Goal: Transaction & Acquisition: Book appointment/travel/reservation

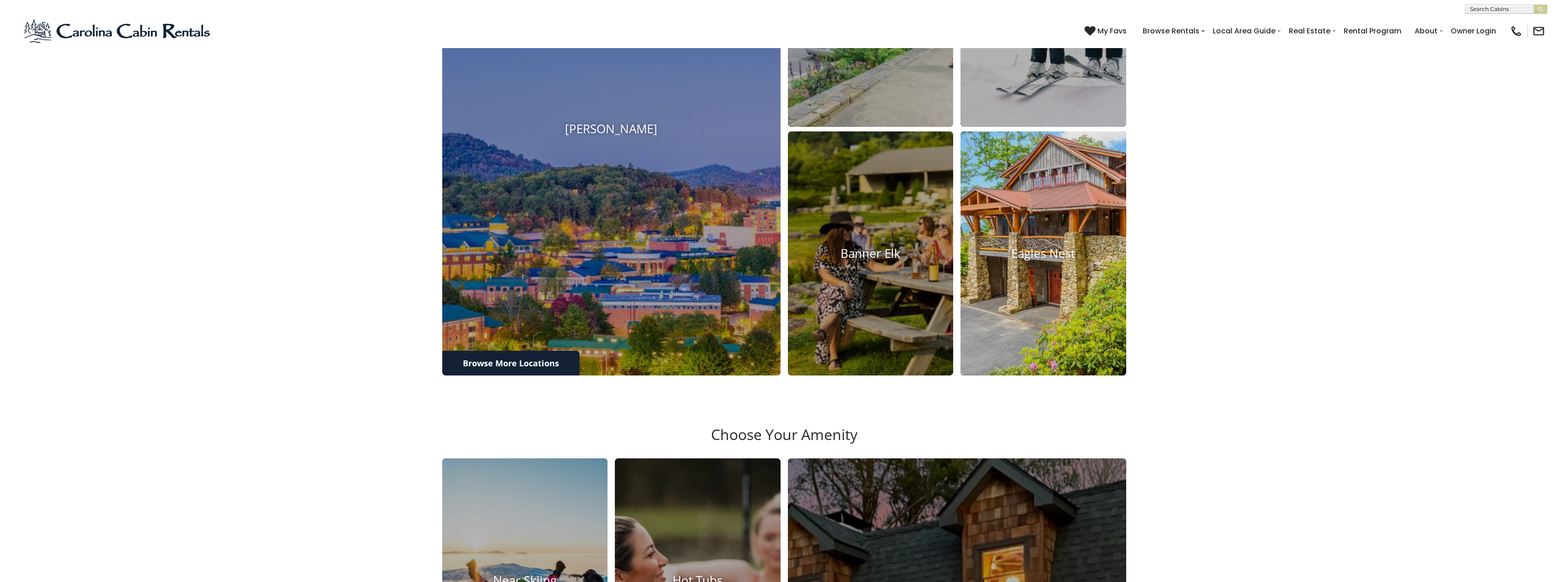
scroll to position [962, 0]
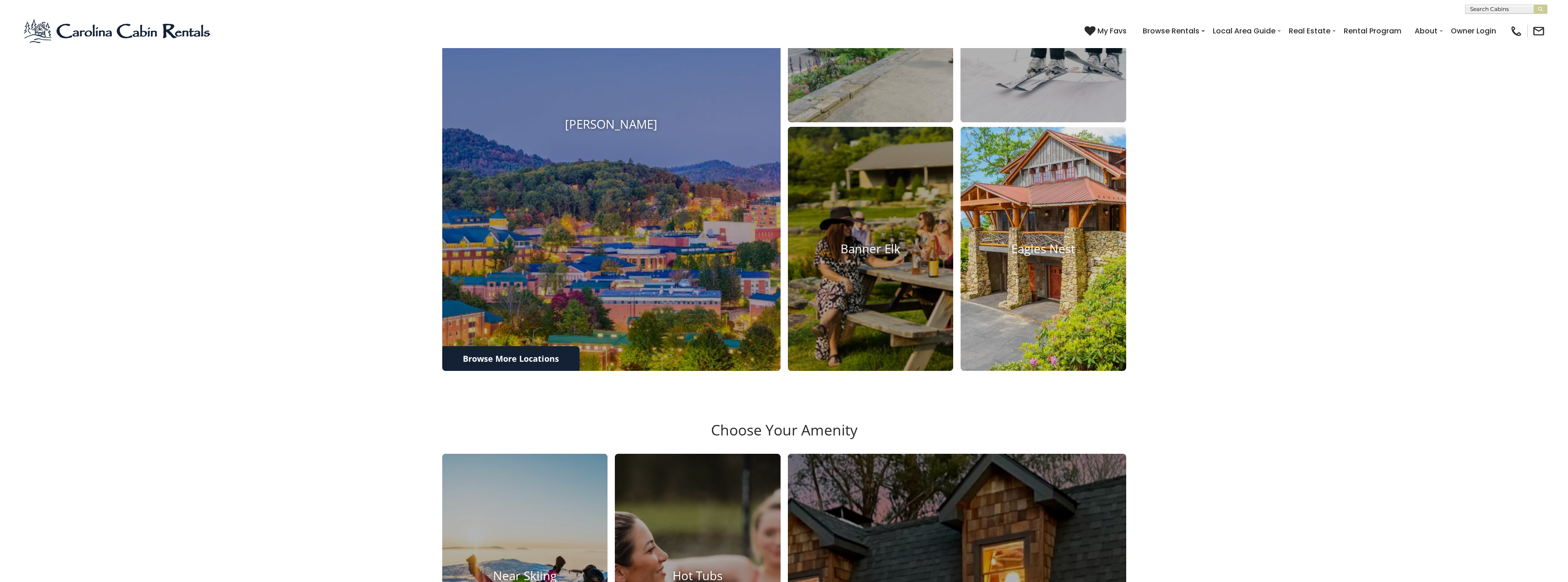
click at [1038, 256] on h4 "Eagles Nest" at bounding box center [1043, 249] width 166 height 14
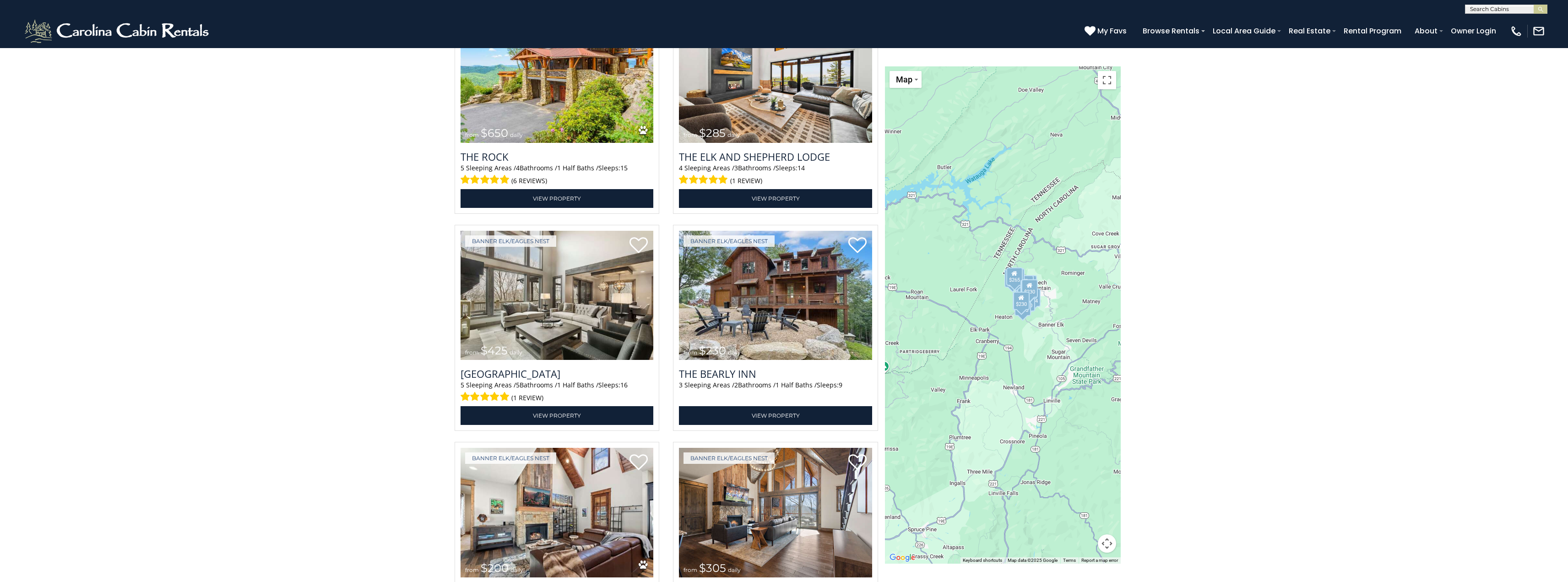
scroll to position [1236, 0]
click at [1023, 358] on div "$650 $285 $425 $230 $200 $305 $285 $290 $424 $250 $230 $315 $305 $265 $230 $225…" at bounding box center [1003, 315] width 236 height 498
click at [906, 82] on span "Map" at bounding box center [905, 79] width 17 height 10
click at [918, 116] on li "Map" at bounding box center [917, 110] width 53 height 14
click at [1026, 300] on div "$230" at bounding box center [1022, 301] width 17 height 18
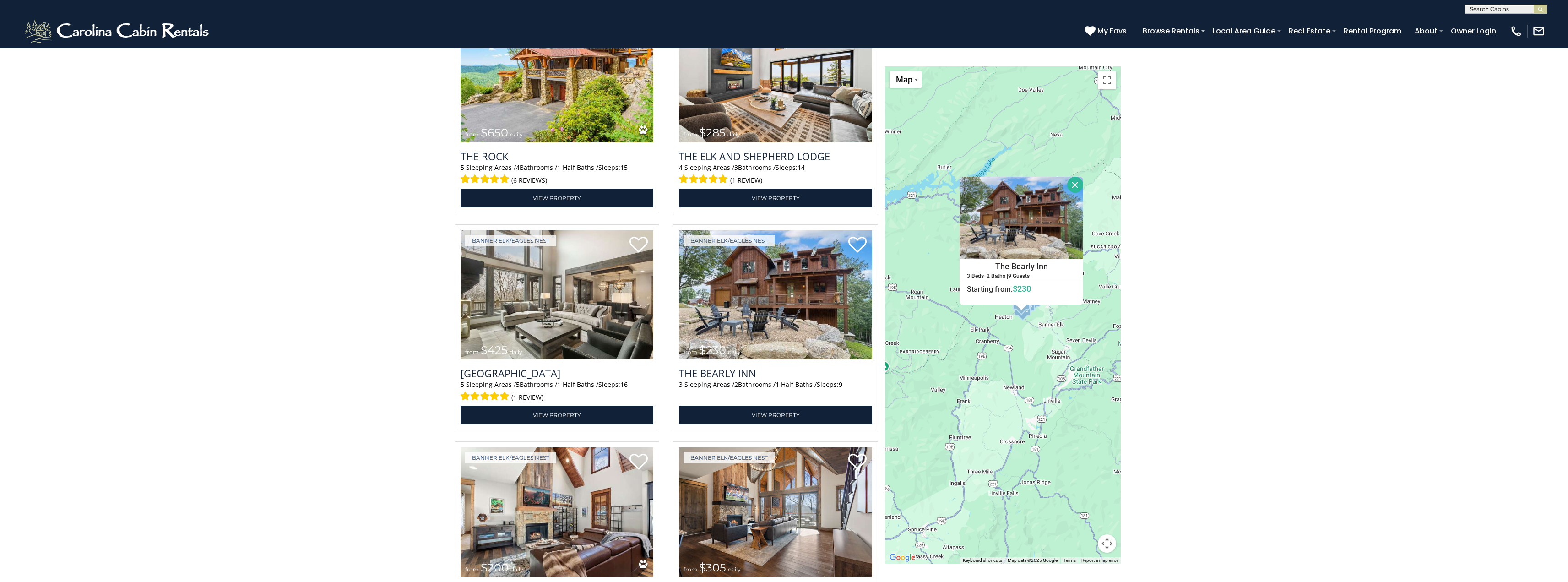
click at [1027, 340] on div "$650 $285 $425 $230 $200 $305 $285 $290 $424 $250 $230 $315 $305 $265 $230 $225…" at bounding box center [1003, 315] width 236 height 498
click at [1058, 330] on div "$650 $285 $425 $230 $200 $305 $285 $290 $424 $250 $230 $315 $305 $265 $230 $225…" at bounding box center [1003, 315] width 236 height 498
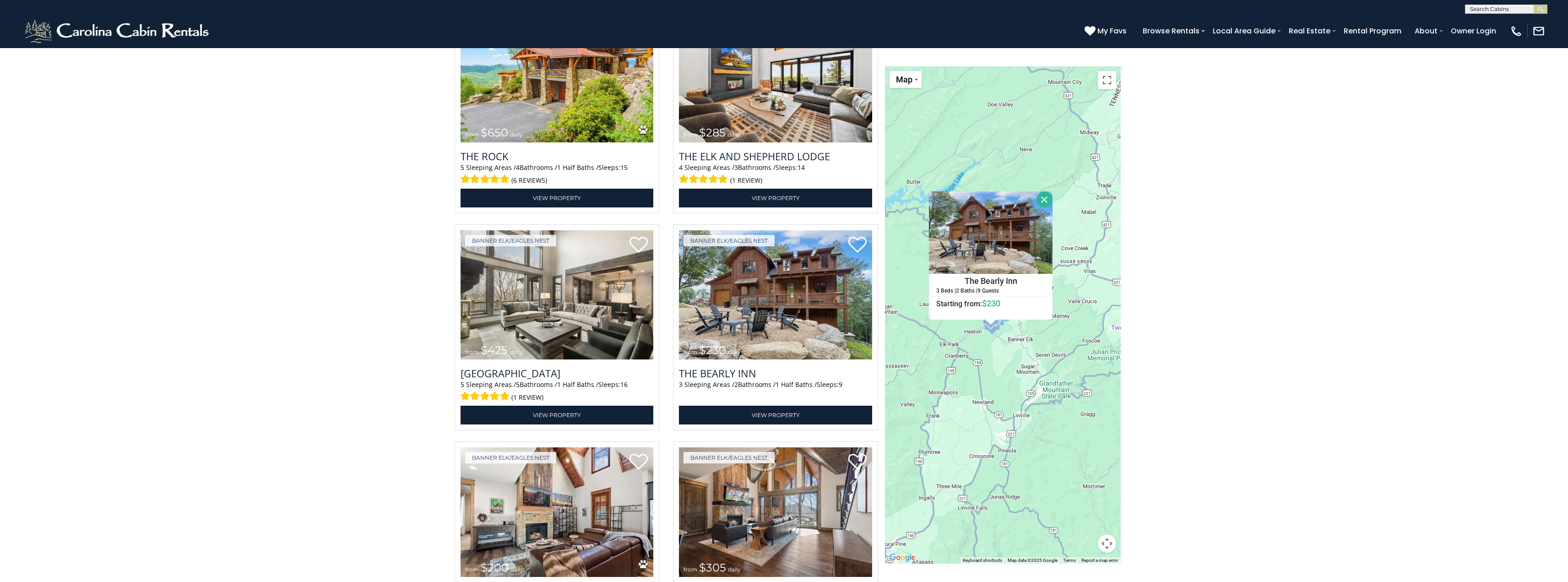
drag, startPoint x: 1074, startPoint y: 317, endPoint x: 1044, endPoint y: 335, distance: 35.0
click at [1044, 335] on div "$650 $285 $425 $230 $200 $305 $285 $290 $424 $250 $230 $315 $305 $265 $230 $225…" at bounding box center [1003, 315] width 236 height 498
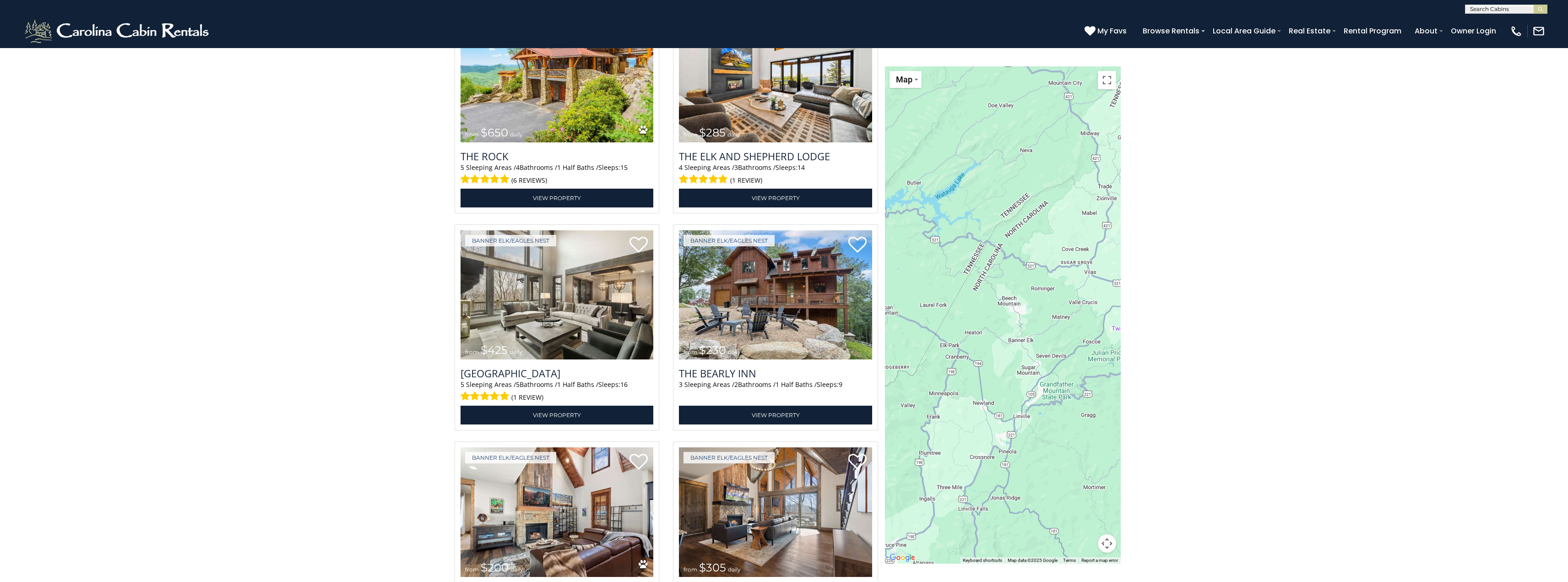
click at [1109, 544] on button "Map camera controls" at bounding box center [1107, 544] width 18 height 18
click at [1086, 497] on button "Zoom in" at bounding box center [1084, 498] width 18 height 18
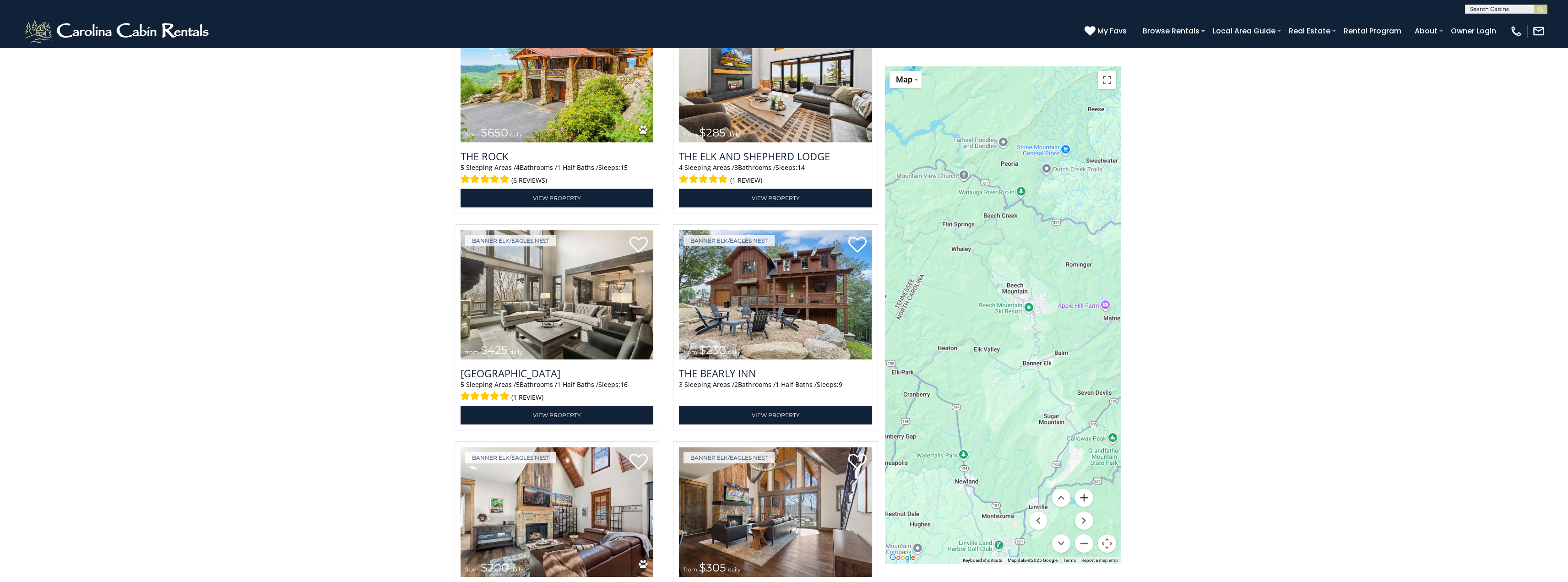
click at [1086, 497] on button "Zoom in" at bounding box center [1084, 498] width 18 height 18
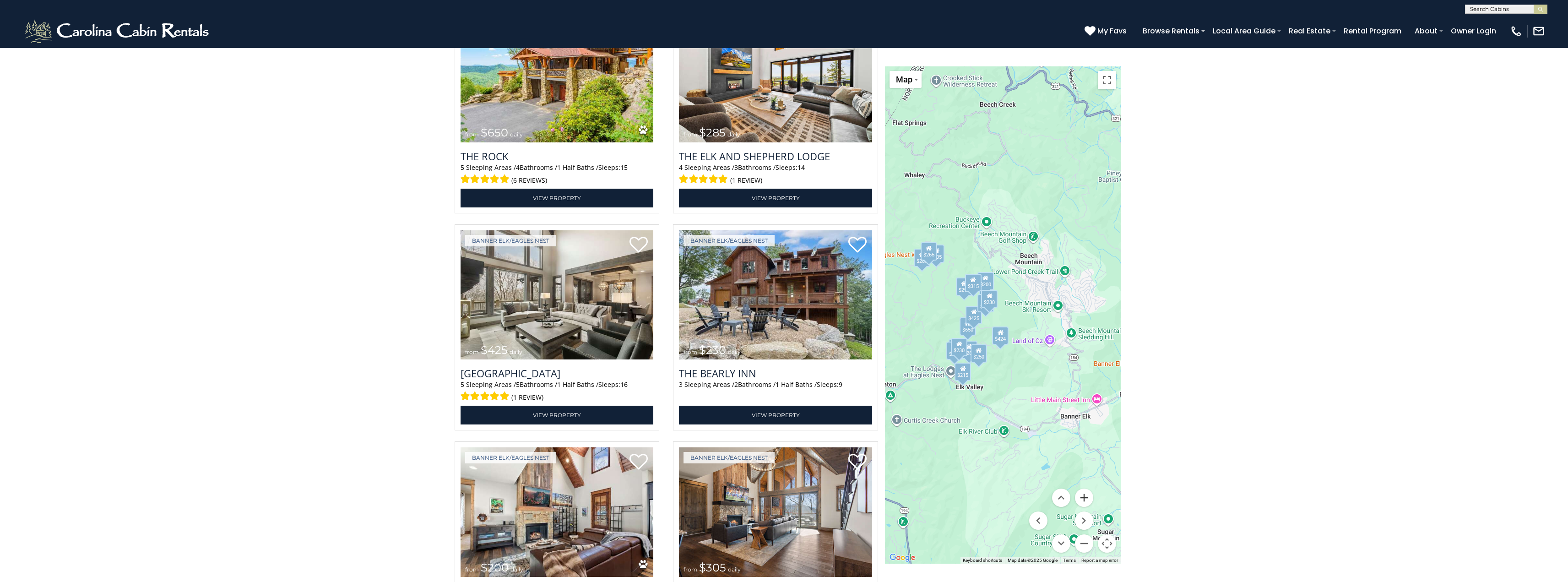
click at [1086, 497] on button "Zoom in" at bounding box center [1084, 498] width 18 height 18
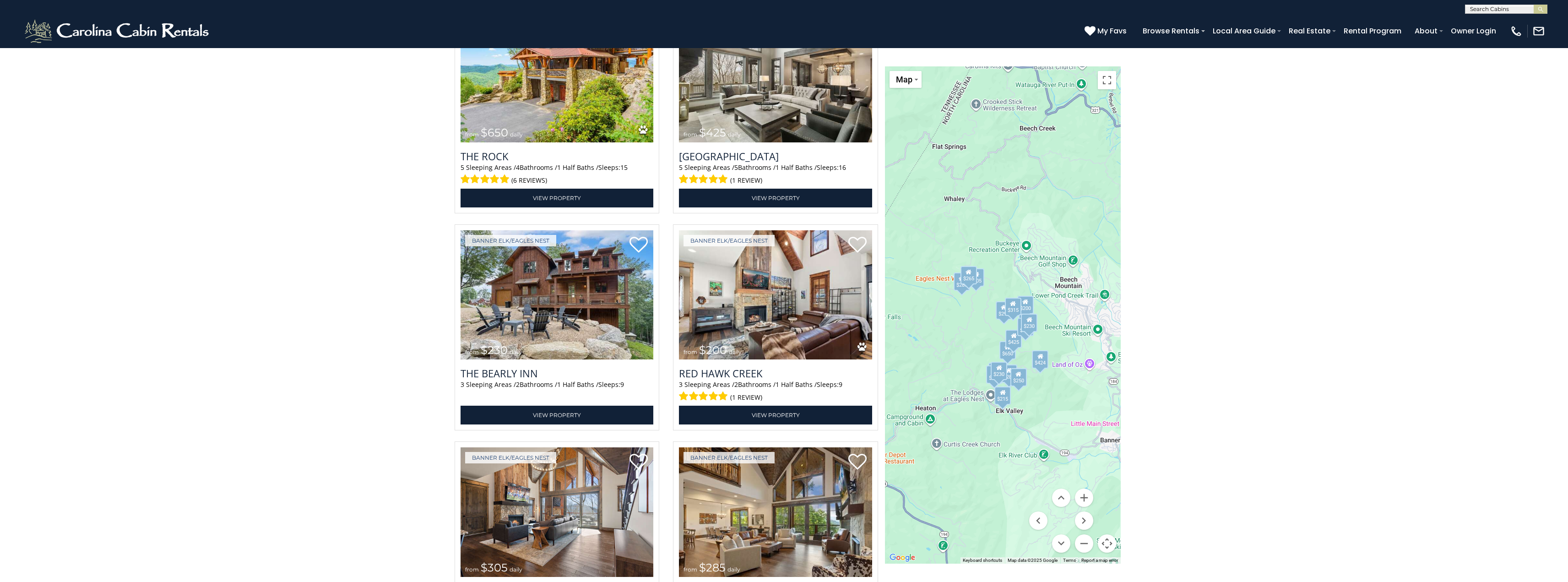
drag, startPoint x: 973, startPoint y: 452, endPoint x: 1002, endPoint y: 476, distance: 37.6
click at [1002, 476] on div "$650 $285 $425 $230 $200 $305 $285 $290 $424 $250 $230 $315 $305 $265 $230 $225…" at bounding box center [1003, 315] width 236 height 498
click at [1082, 498] on button "Zoom in" at bounding box center [1084, 498] width 18 height 18
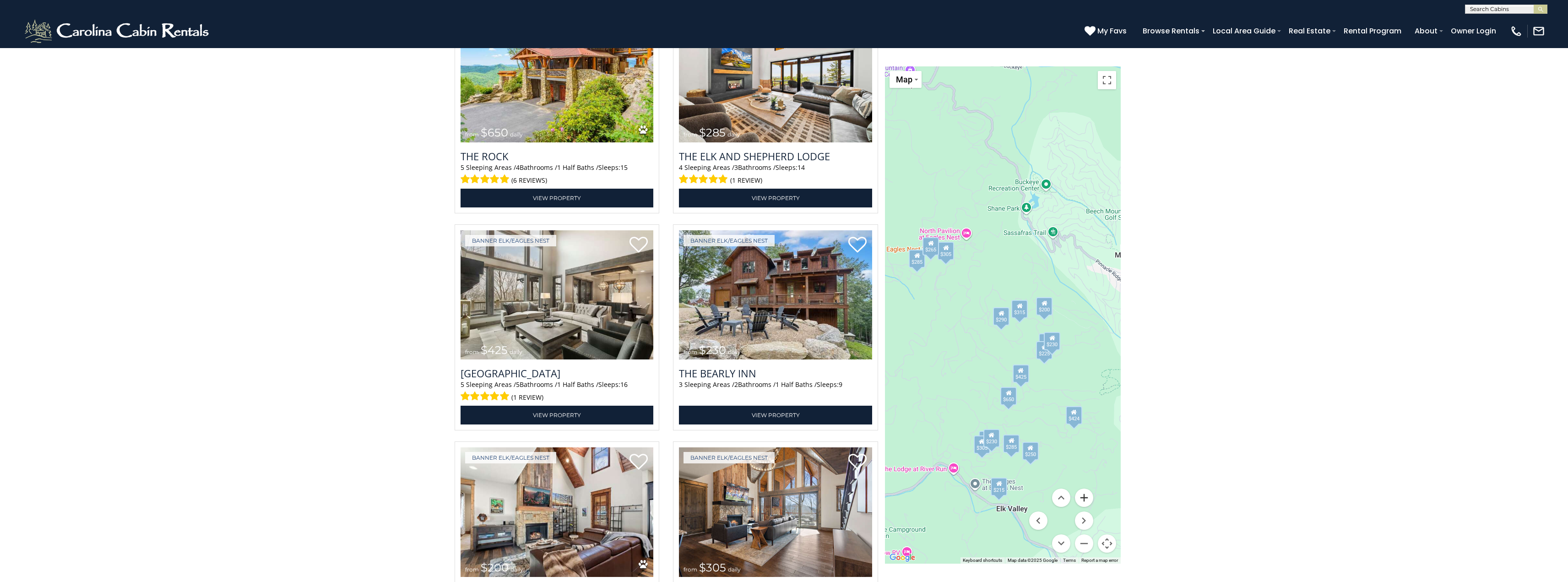
click at [1086, 498] on button "Zoom in" at bounding box center [1084, 498] width 18 height 18
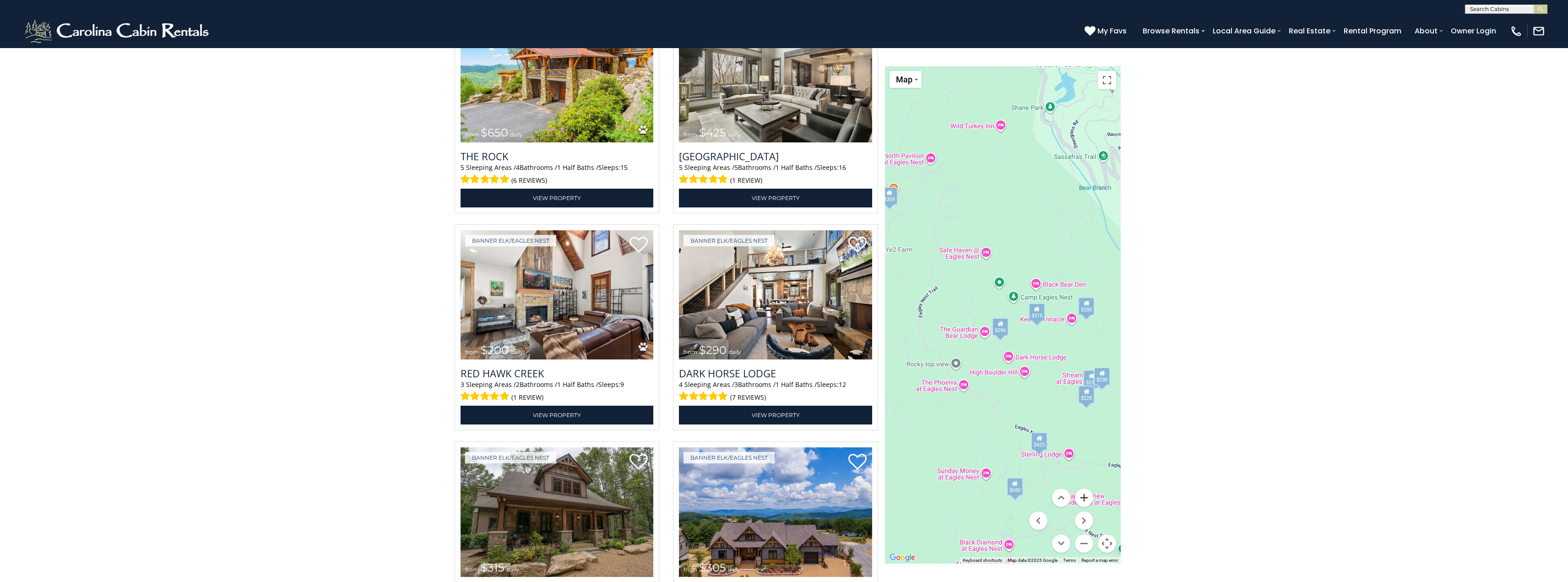
click at [1086, 498] on button "Zoom in" at bounding box center [1084, 498] width 18 height 18
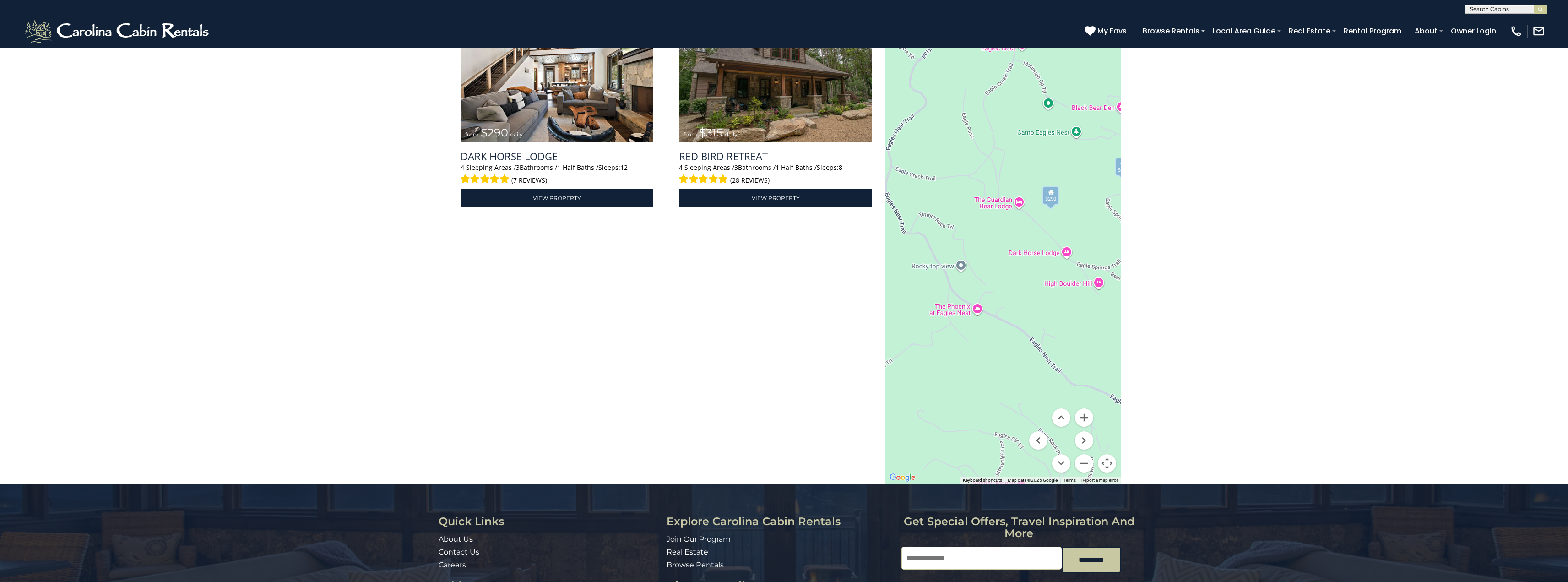
drag, startPoint x: 1059, startPoint y: 327, endPoint x: 1111, endPoint y: 254, distance: 89.6
click at [1111, 254] on div "$290 $315" at bounding box center [1003, 235] width 236 height 498
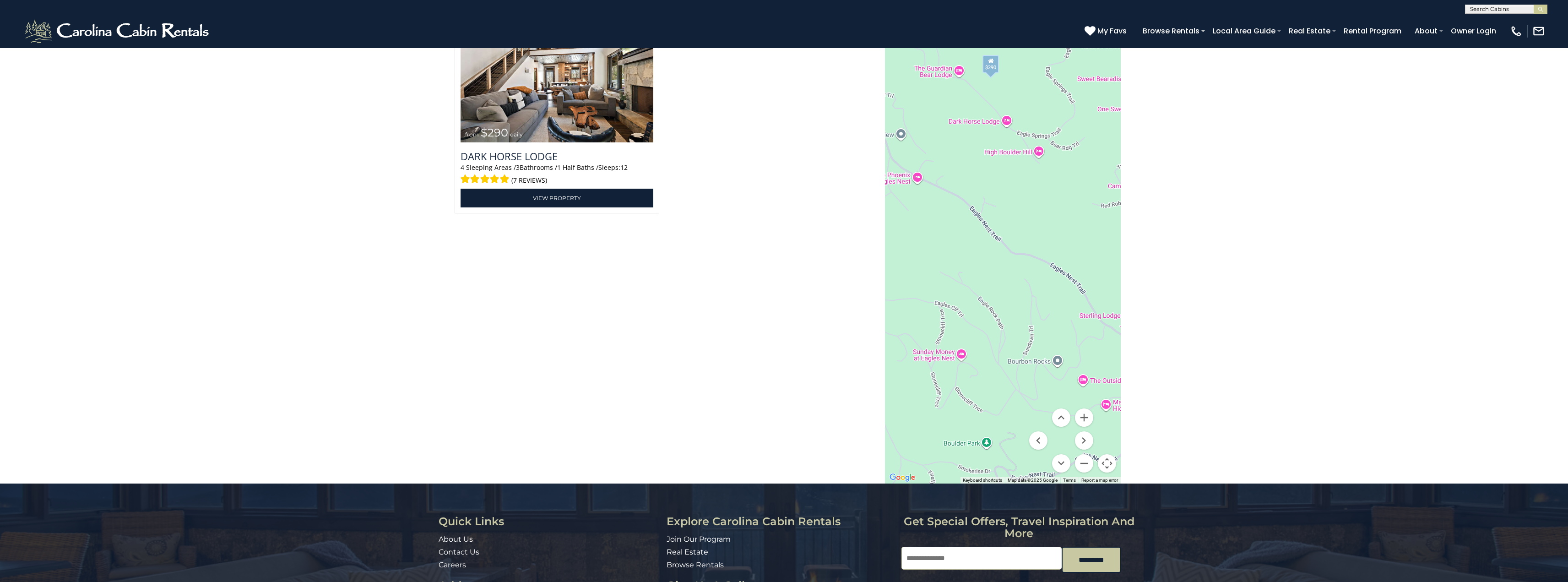
drag, startPoint x: 987, startPoint y: 294, endPoint x: 927, endPoint y: 159, distance: 147.7
click at [927, 159] on div "$290" at bounding box center [1003, 235] width 236 height 498
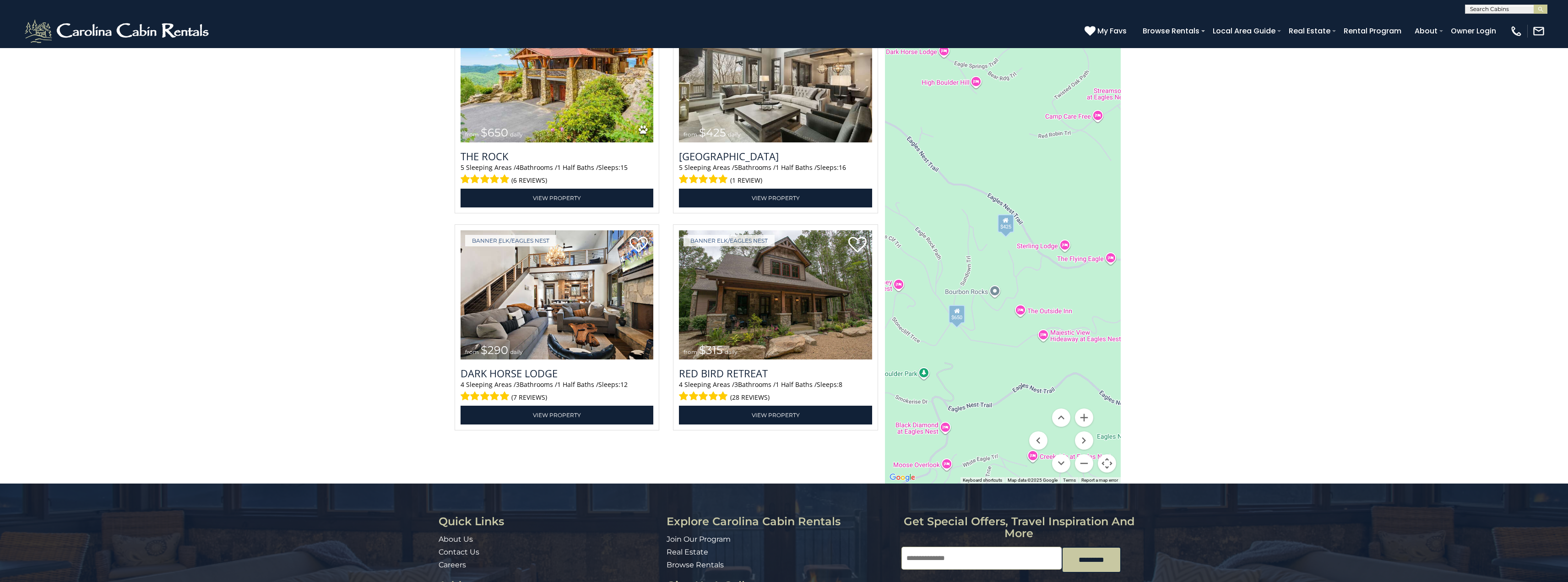
drag, startPoint x: 1078, startPoint y: 253, endPoint x: 1017, endPoint y: 187, distance: 89.9
click at [1017, 187] on div "$650 $425 $290 $315" at bounding box center [1003, 235] width 236 height 498
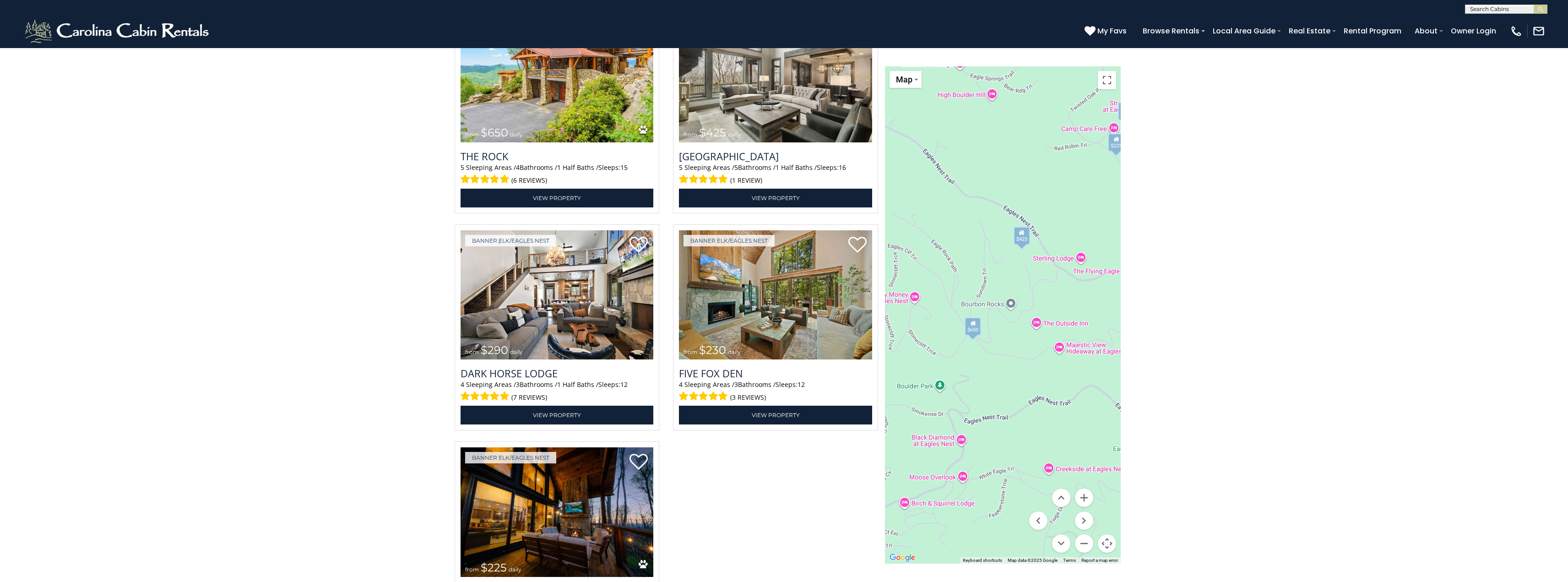
drag, startPoint x: 1083, startPoint y: 291, endPoint x: 1098, endPoint y: 221, distance: 71.6
click at [1098, 221] on div "$650 $425 $290 $230 $225" at bounding box center [1003, 315] width 236 height 498
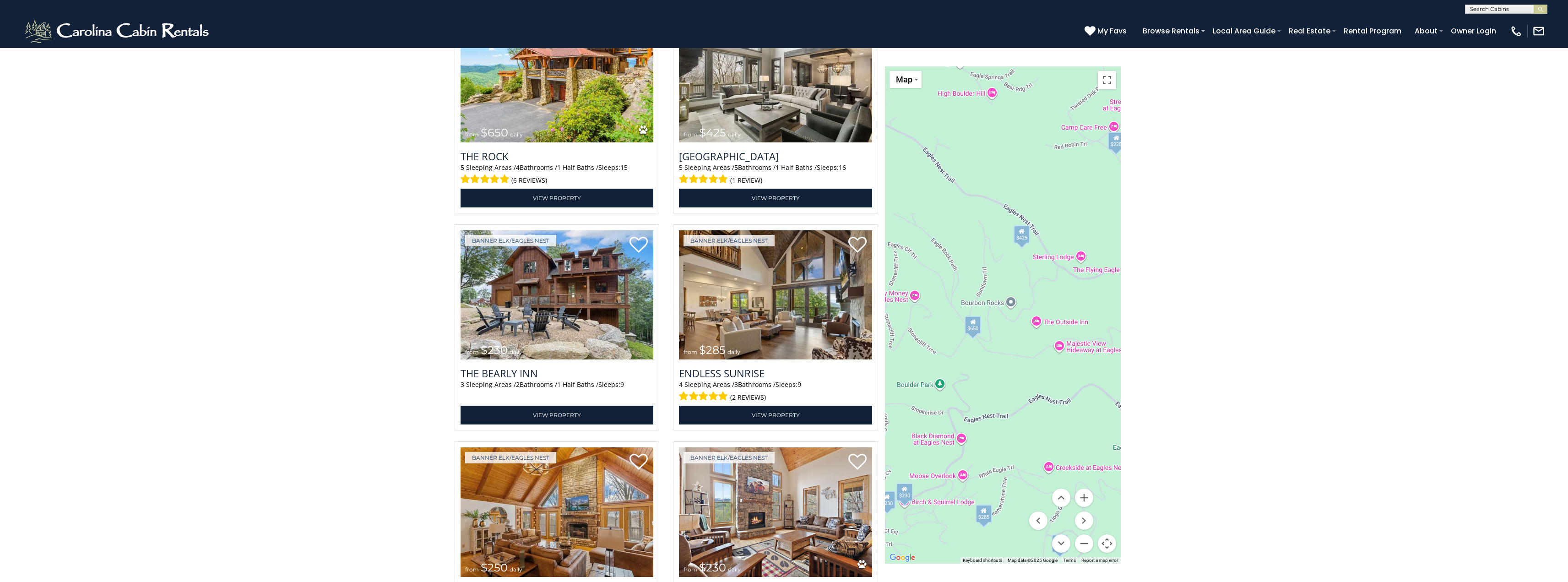
click at [1022, 238] on div "$425" at bounding box center [1022, 234] width 17 height 18
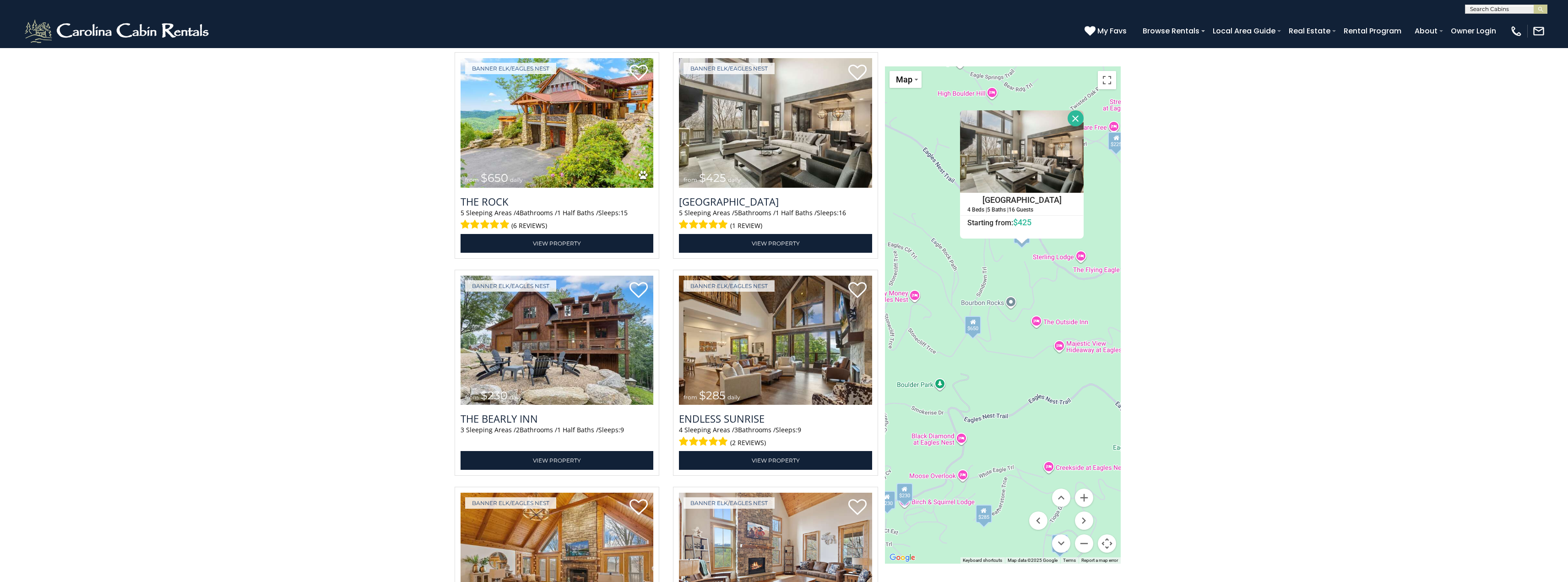
scroll to position [1190, 0]
click at [1035, 193] on div "Sunset Ridge Hideaway 4 Beds | 5 Baths | 16 Guests Distance from your point: %d…" at bounding box center [1022, 210] width 123 height 35
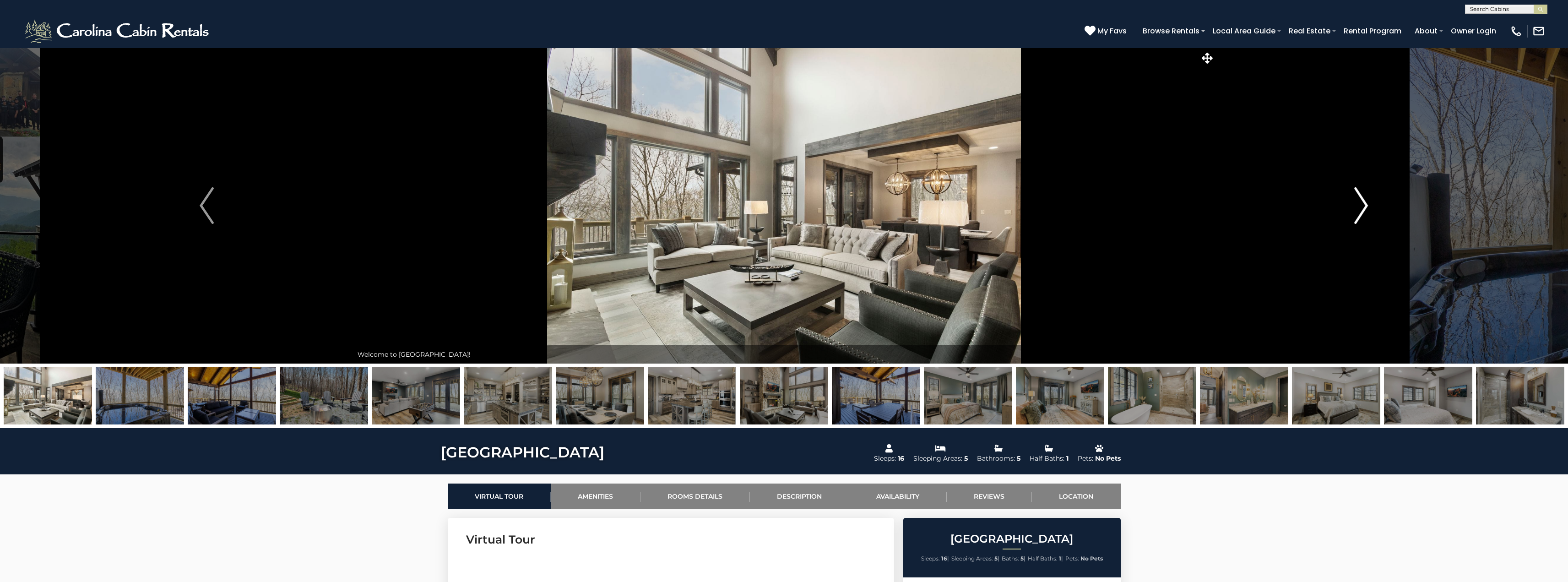
click at [1364, 208] on img "Next" at bounding box center [1361, 206] width 14 height 37
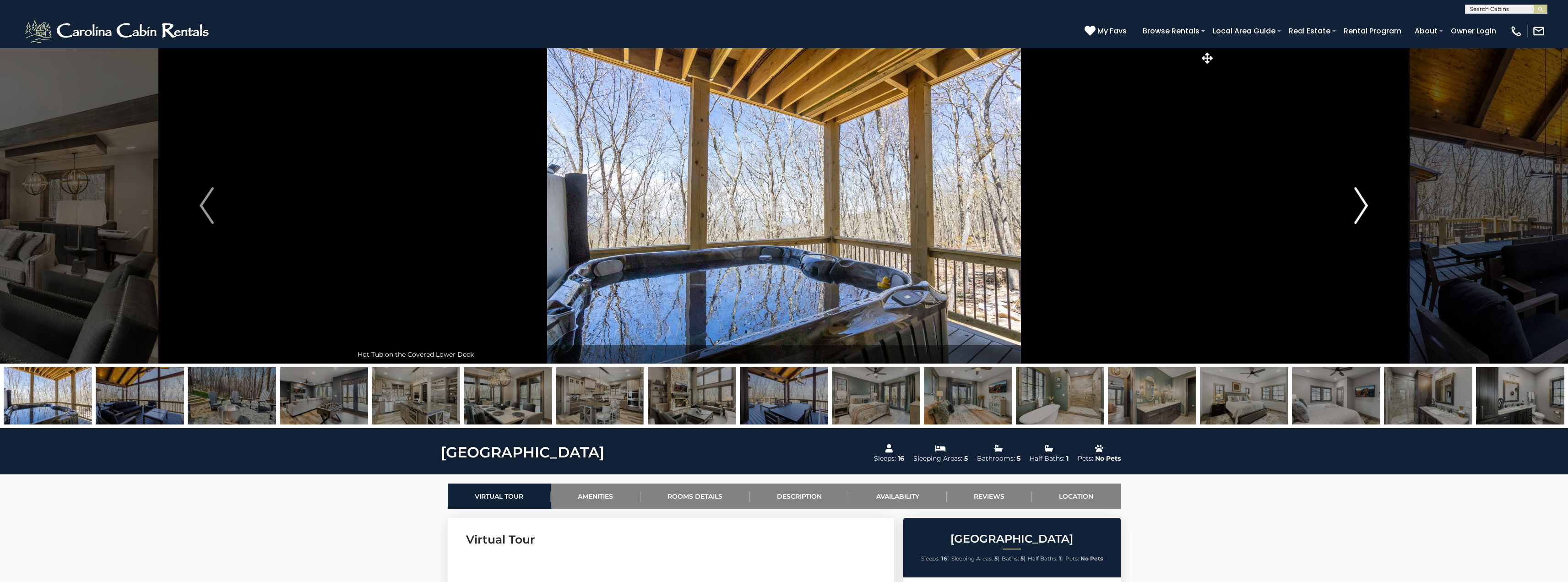
click at [1364, 208] on img "Next" at bounding box center [1361, 206] width 14 height 37
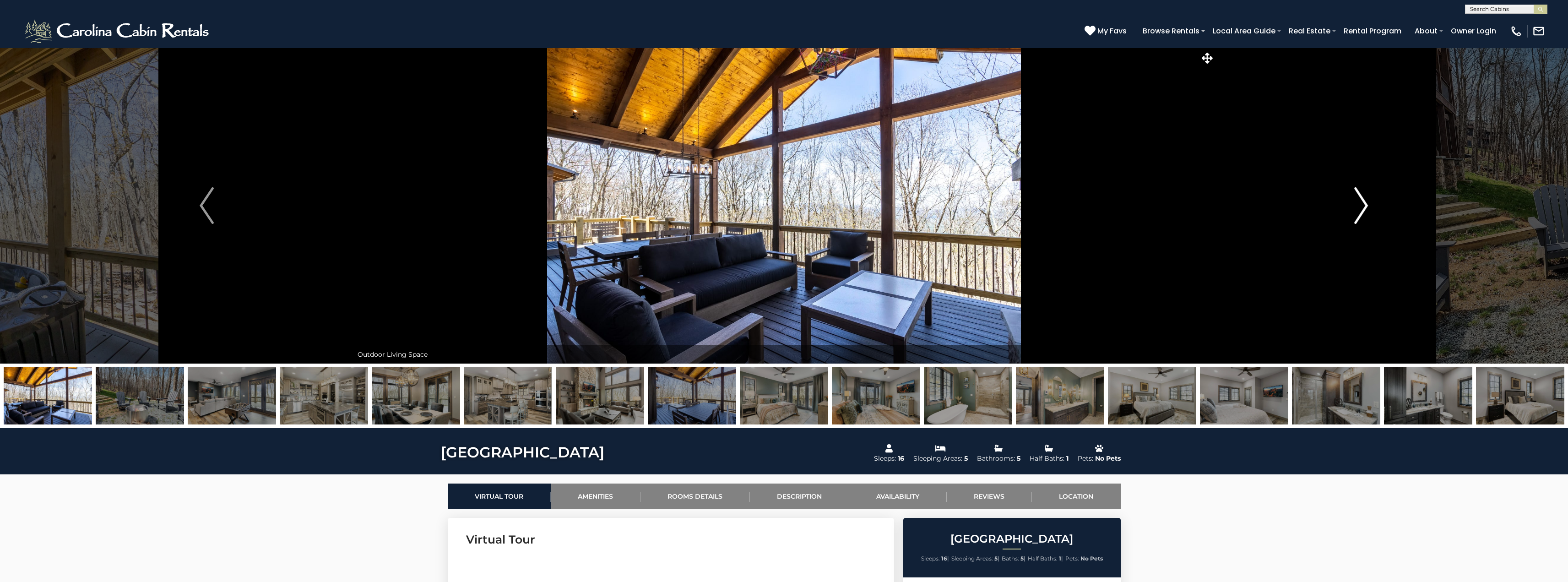
click at [1364, 208] on img "Next" at bounding box center [1361, 206] width 14 height 37
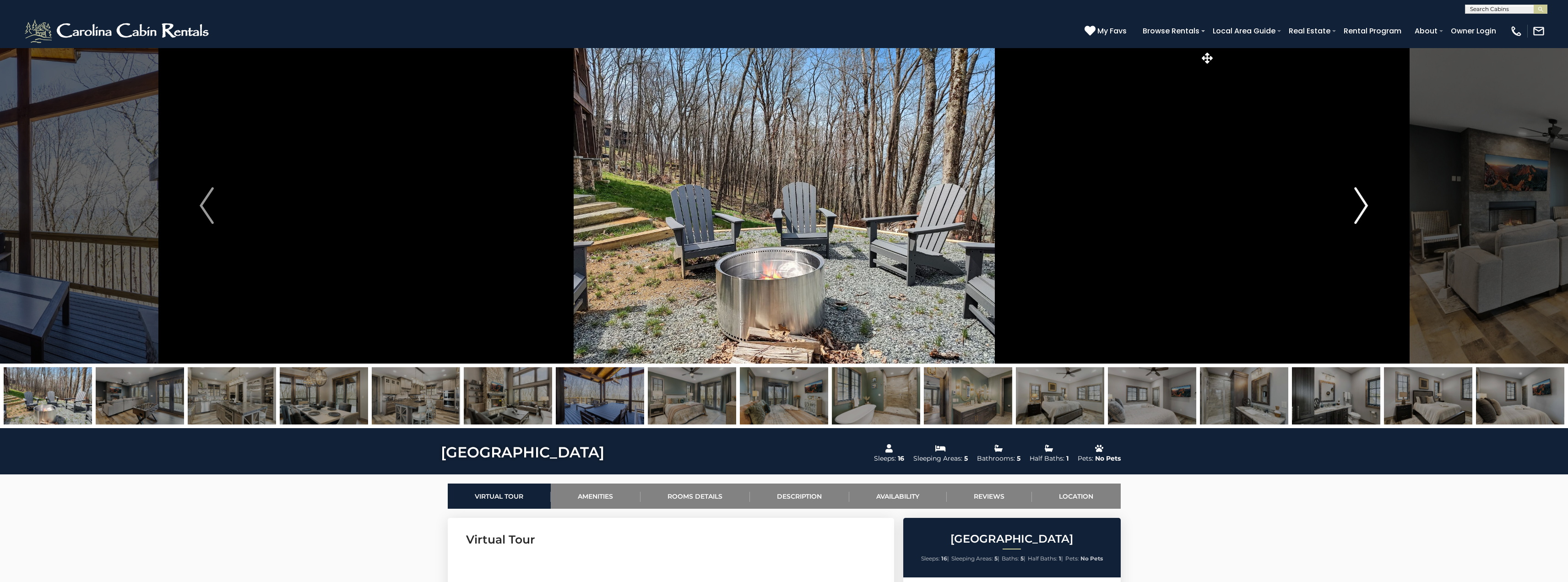
click at [1364, 208] on img "Next" at bounding box center [1361, 206] width 14 height 37
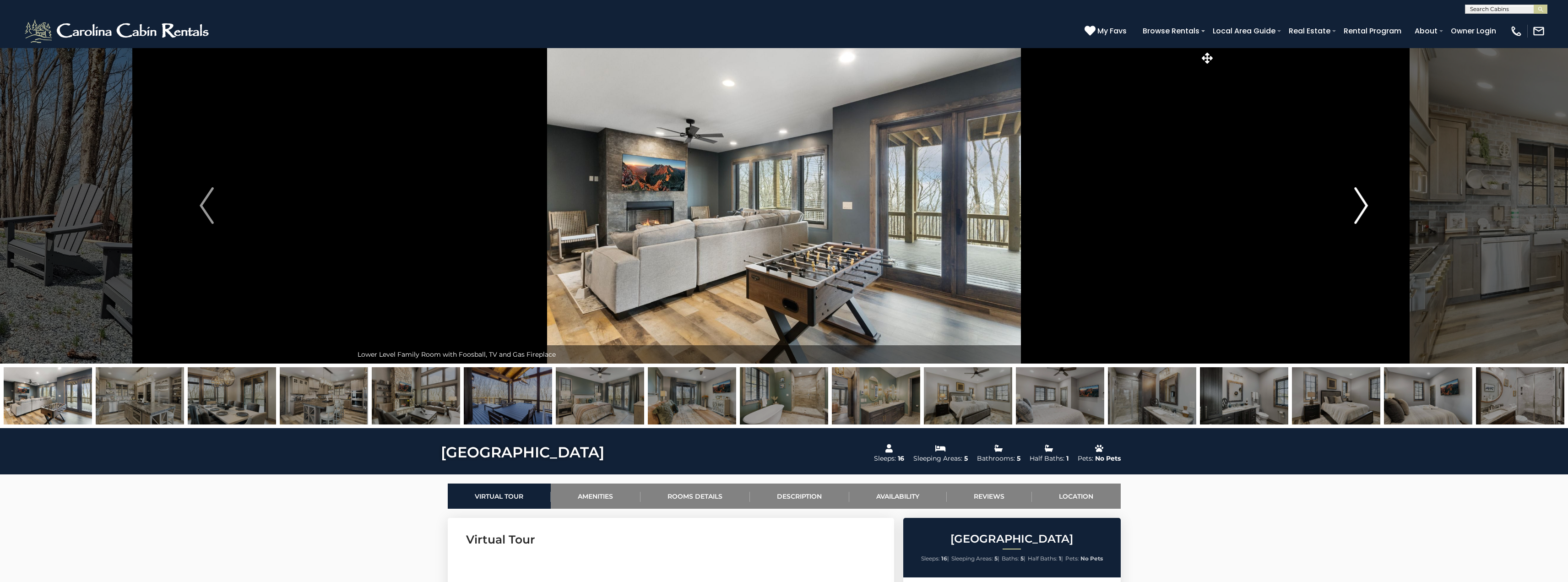
click at [1364, 208] on img "Next" at bounding box center [1361, 206] width 14 height 37
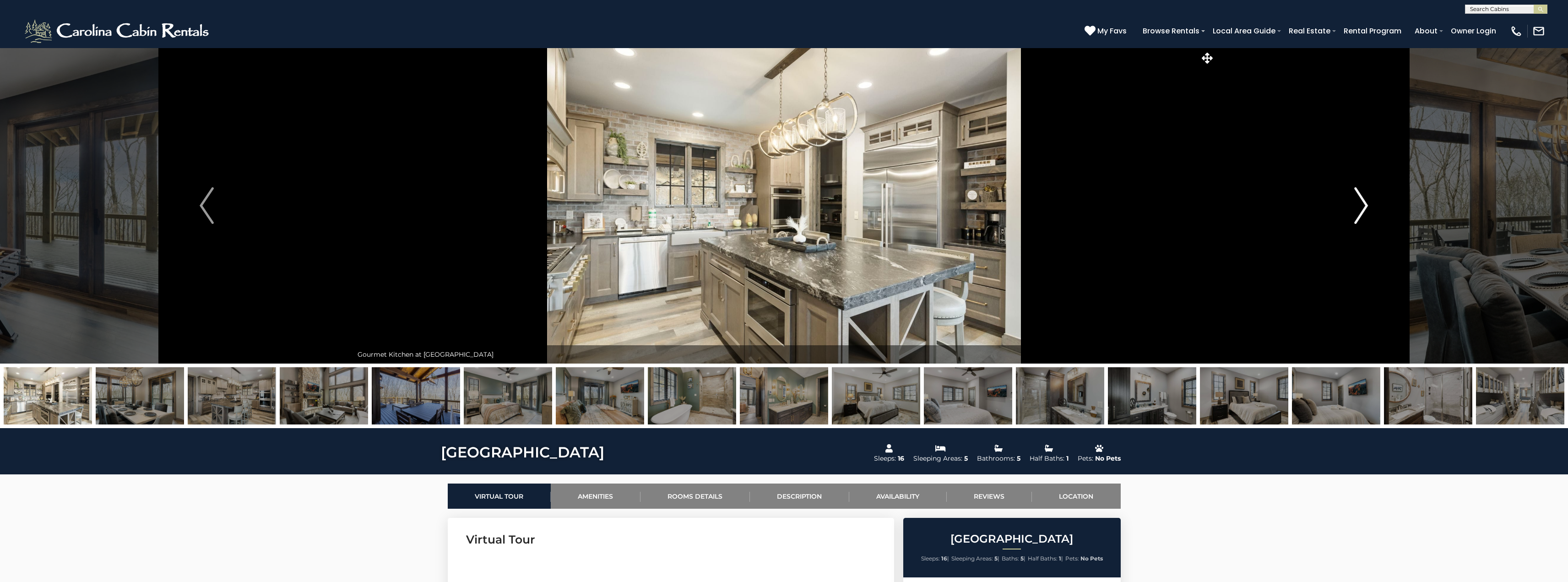
click at [1364, 208] on img "Next" at bounding box center [1361, 206] width 14 height 37
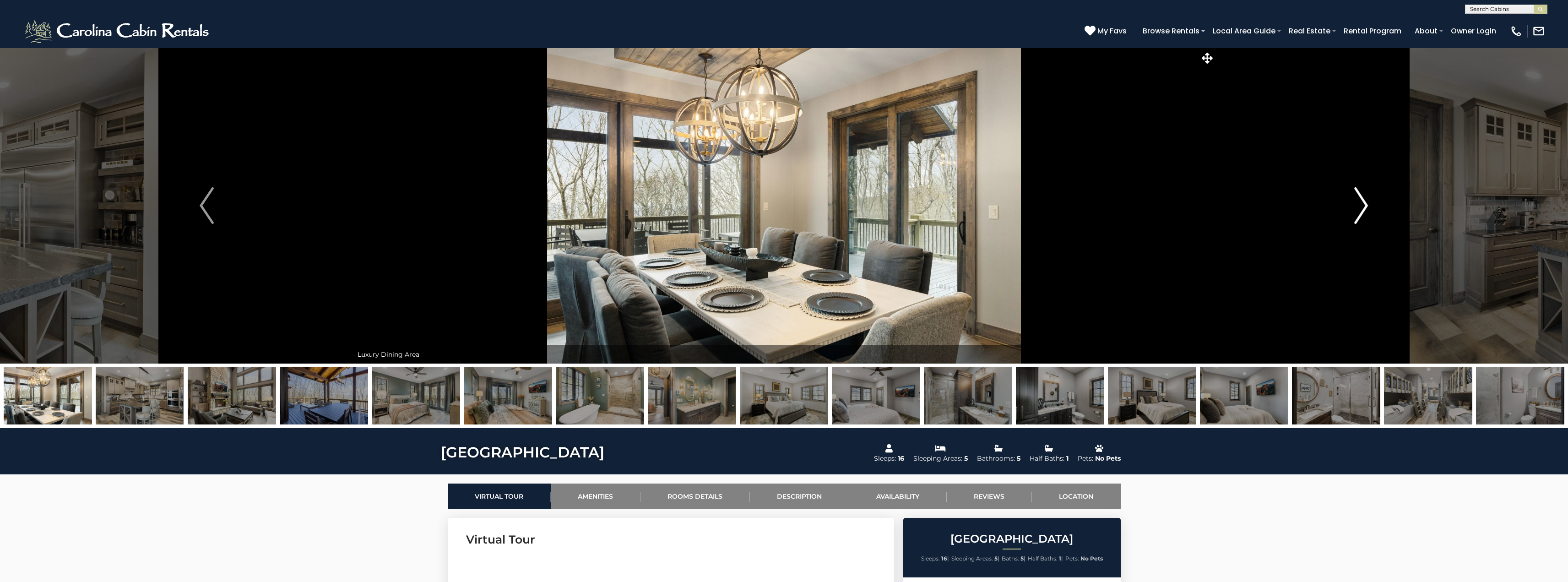
click at [1364, 208] on img "Next" at bounding box center [1361, 206] width 14 height 37
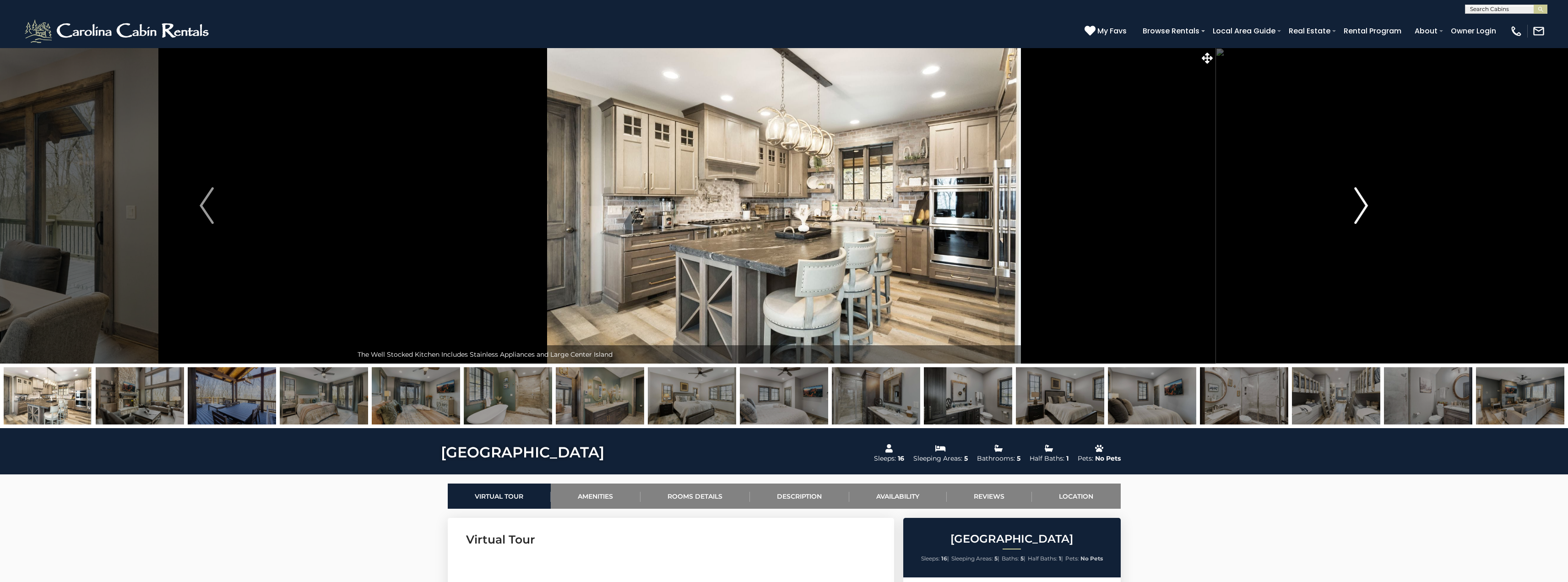
click at [1364, 208] on img "Next" at bounding box center [1361, 206] width 14 height 37
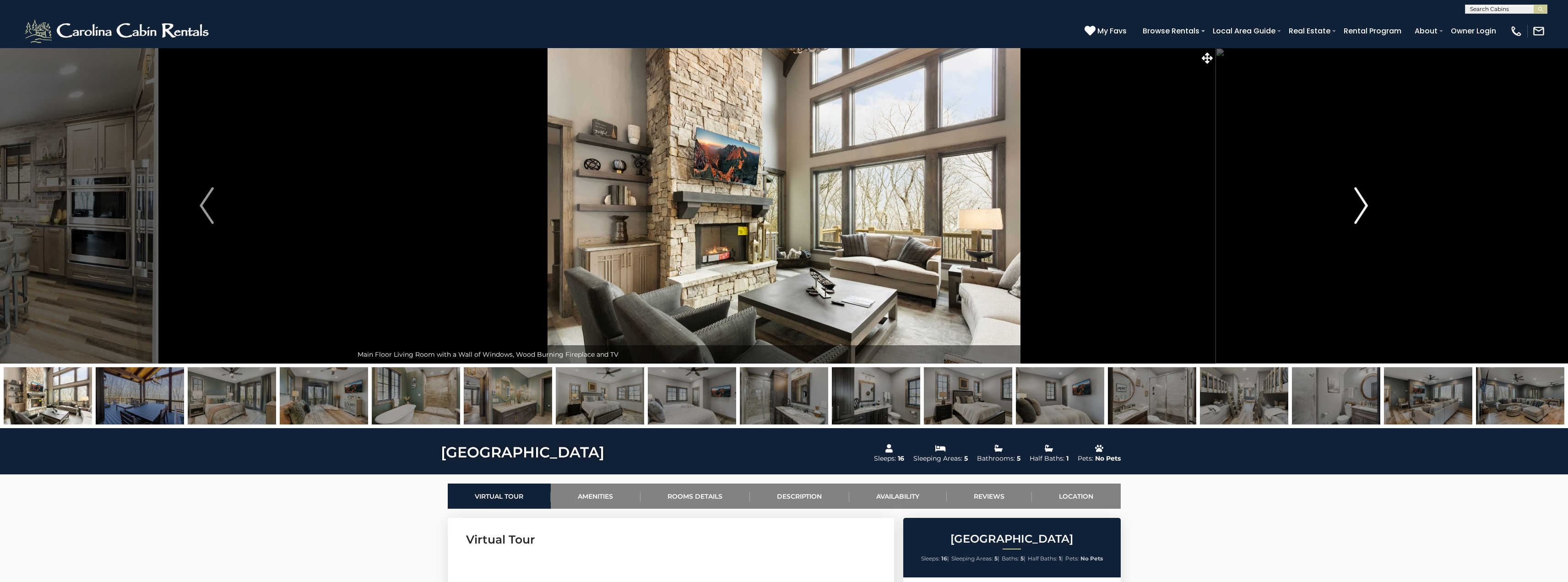
click at [1364, 208] on img "Next" at bounding box center [1361, 206] width 14 height 37
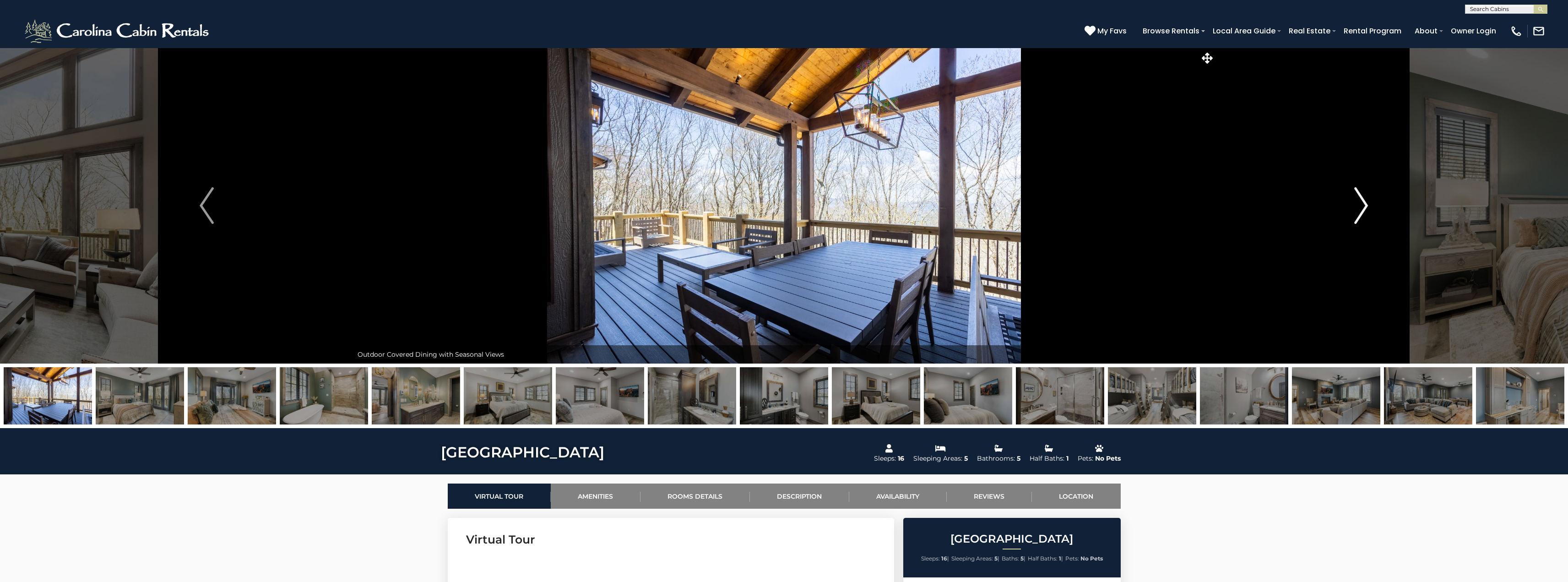
click at [1364, 208] on img "Next" at bounding box center [1361, 206] width 14 height 37
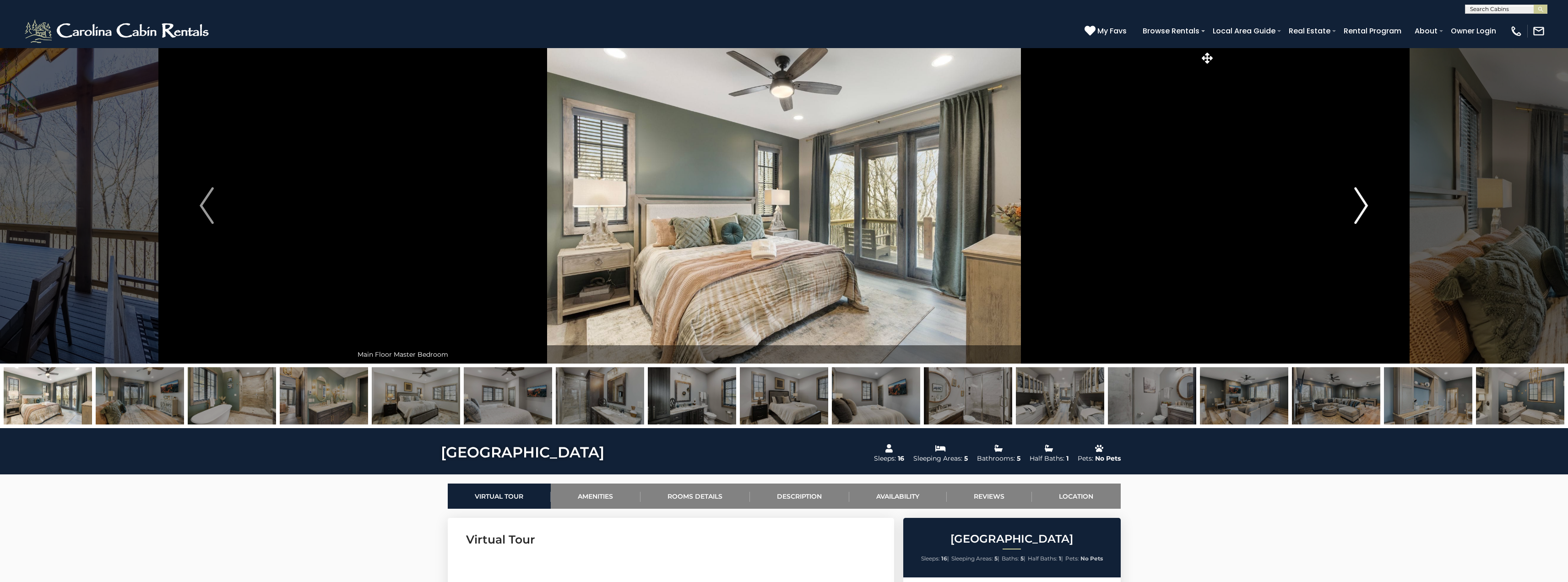
click at [1364, 208] on img "Next" at bounding box center [1361, 206] width 14 height 37
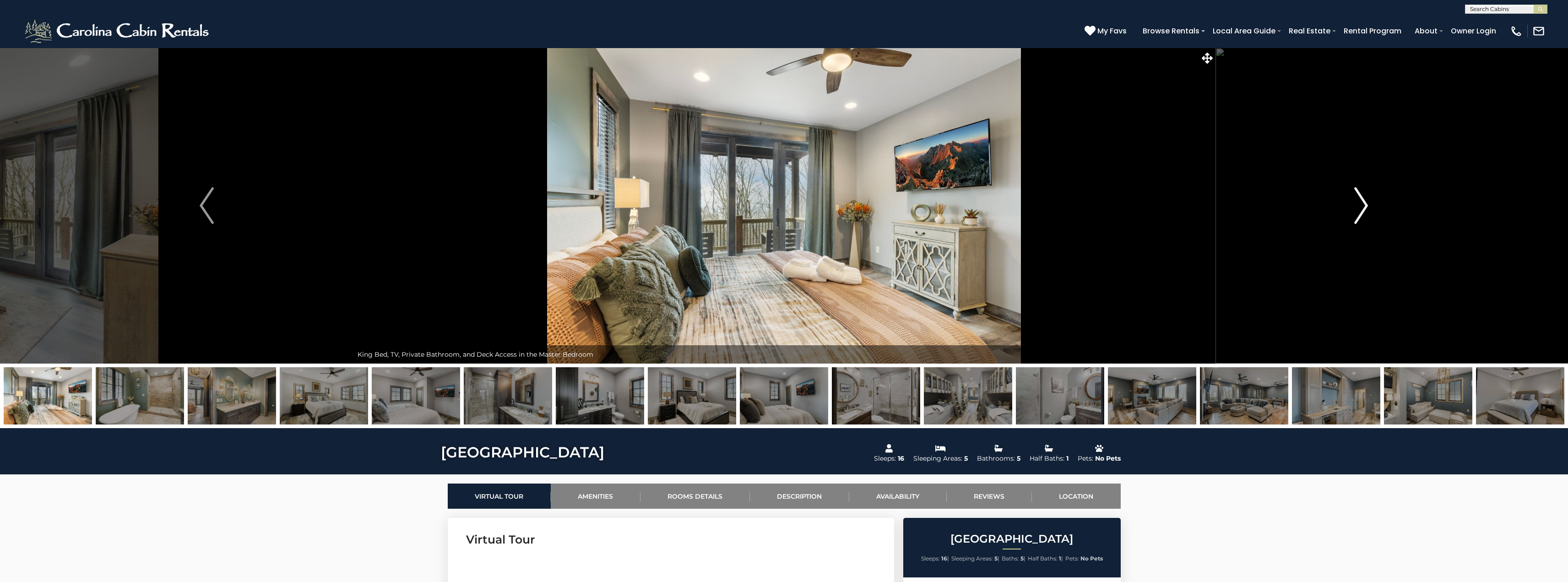
click at [1364, 208] on img "Next" at bounding box center [1361, 206] width 14 height 37
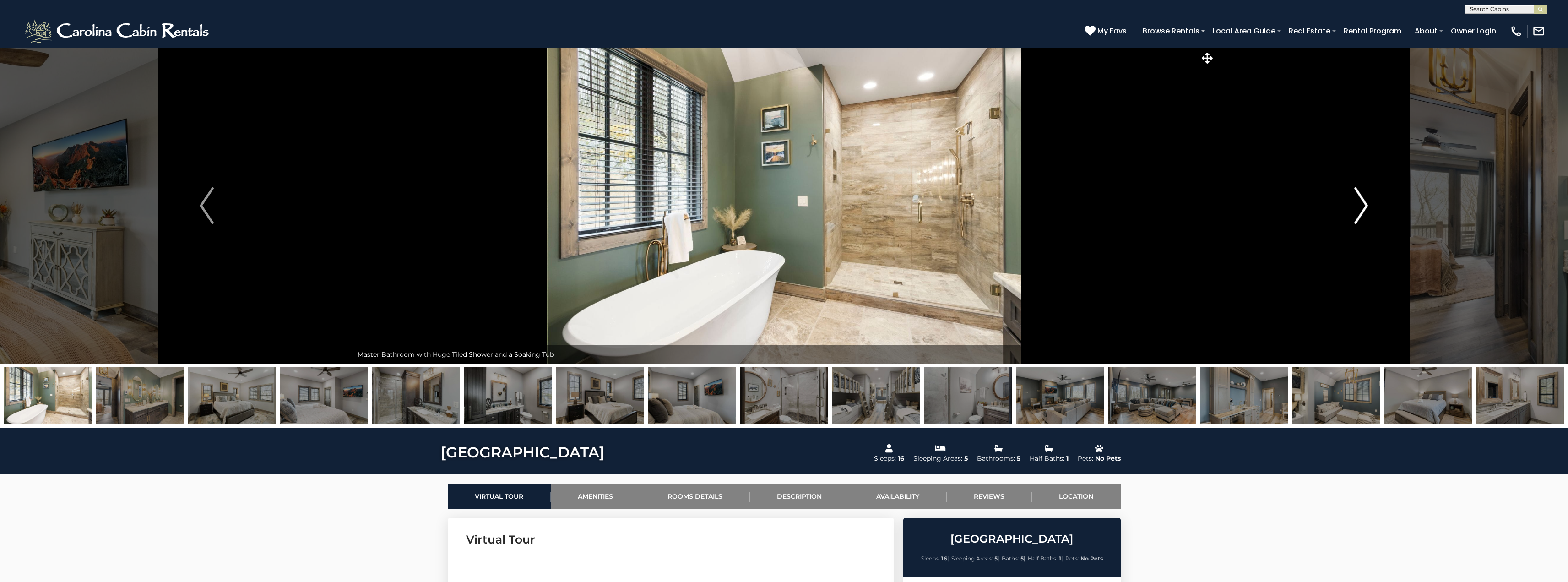
click at [1364, 208] on img "Next" at bounding box center [1361, 206] width 14 height 37
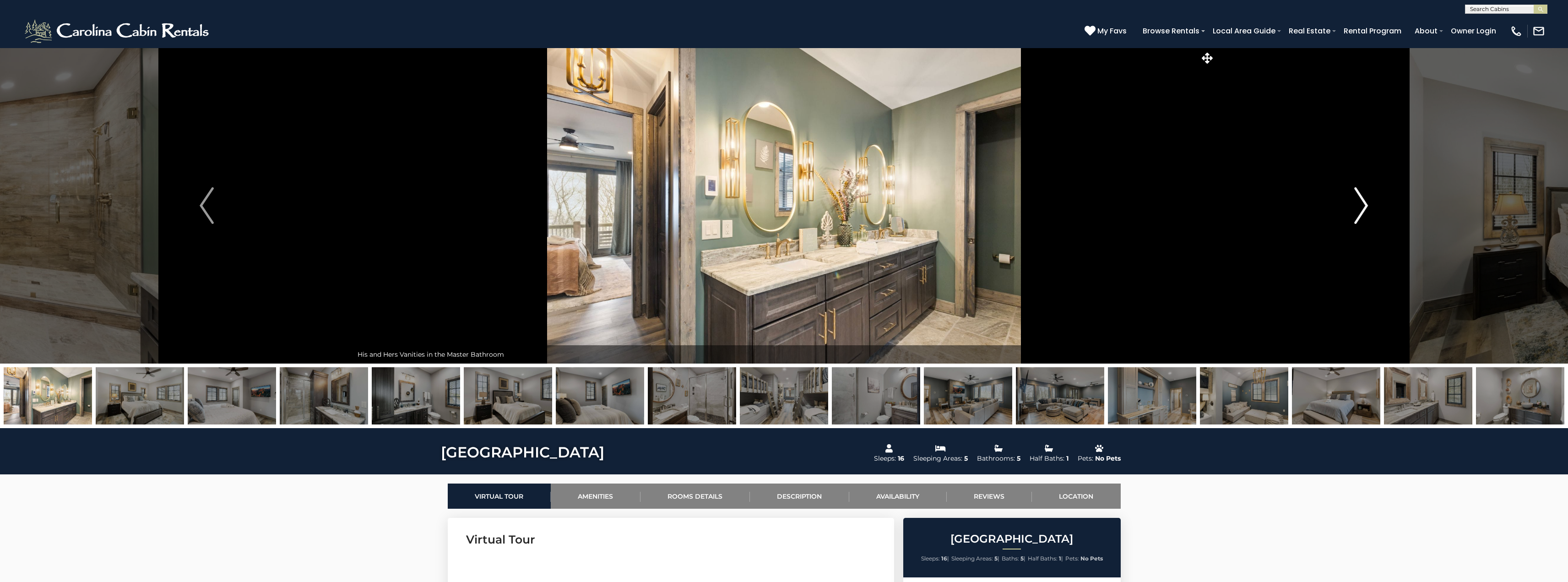
click at [1364, 208] on img "Next" at bounding box center [1361, 206] width 14 height 37
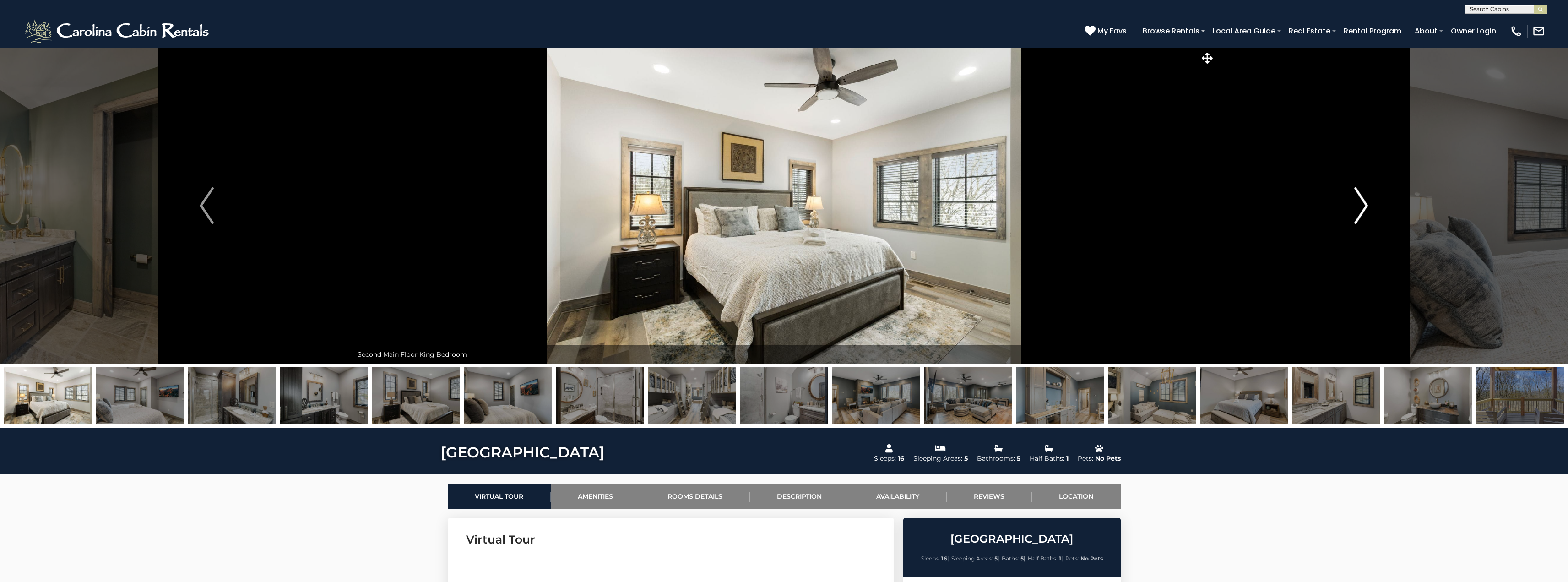
click at [1364, 208] on img "Next" at bounding box center [1361, 206] width 14 height 37
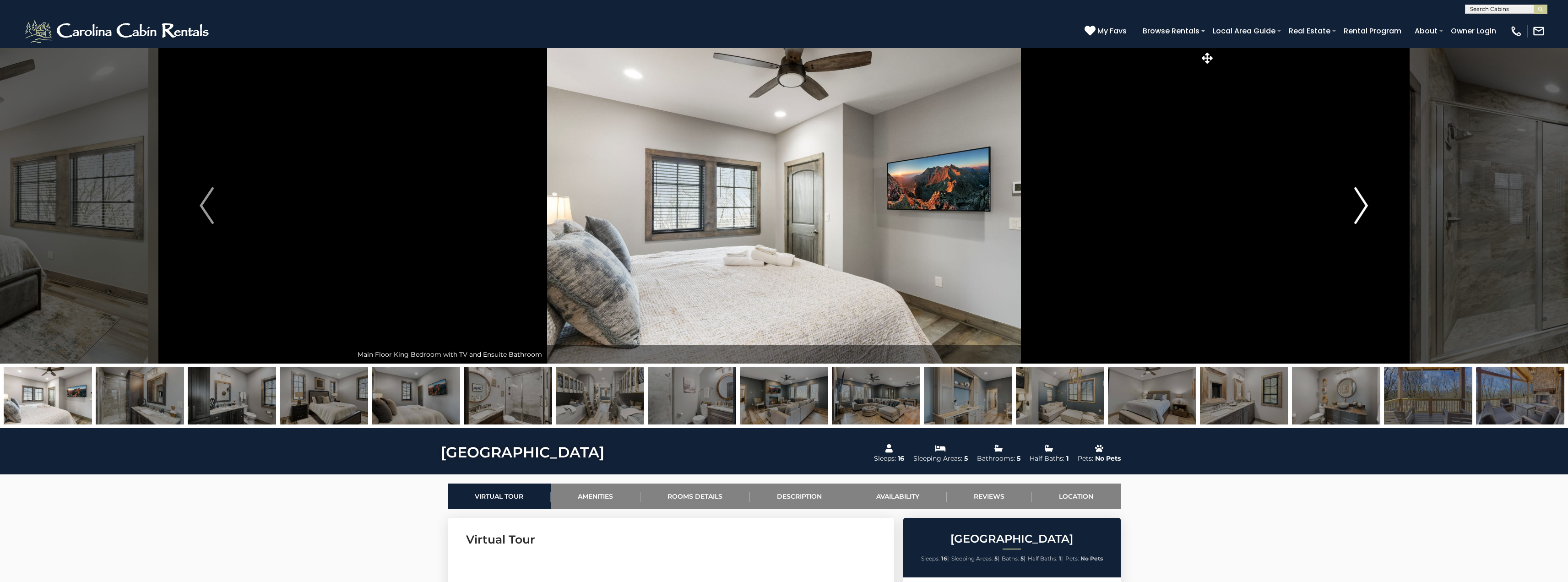
click at [1364, 208] on img "Next" at bounding box center [1361, 206] width 14 height 37
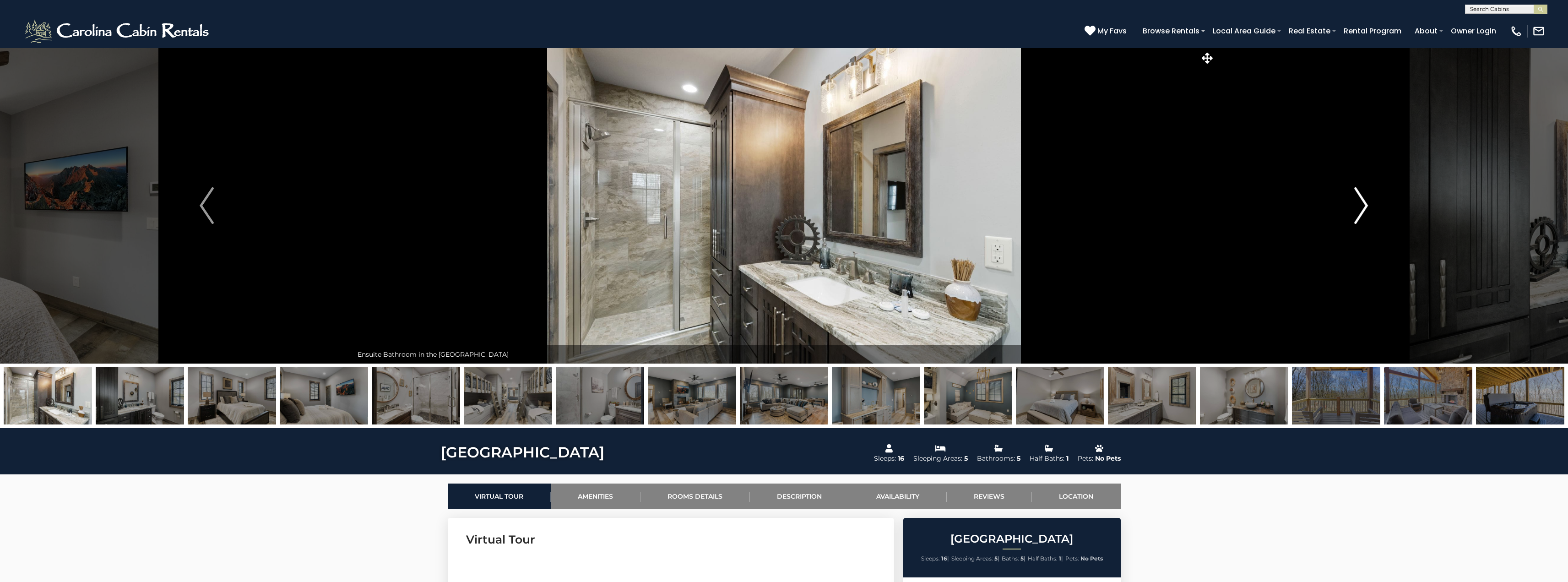
click at [1364, 208] on img "Next" at bounding box center [1361, 206] width 14 height 37
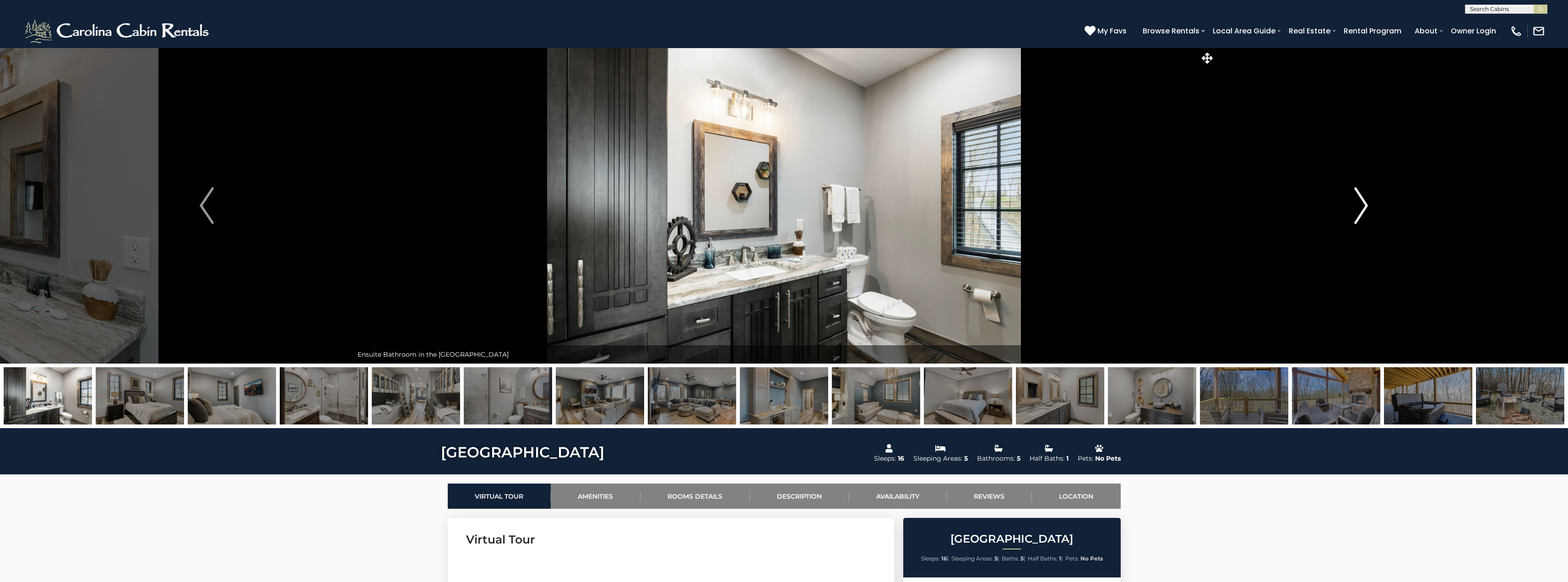
click at [1364, 208] on img "Next" at bounding box center [1361, 206] width 14 height 37
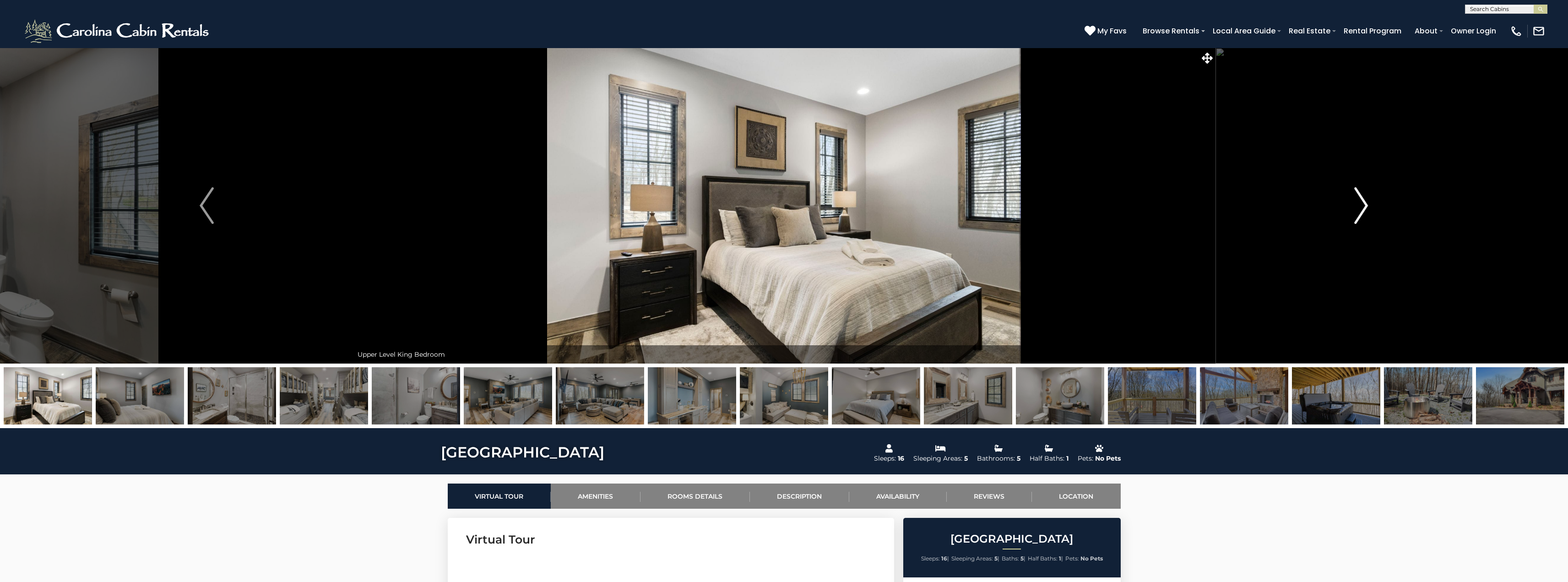
click at [1364, 208] on img "Next" at bounding box center [1361, 206] width 14 height 37
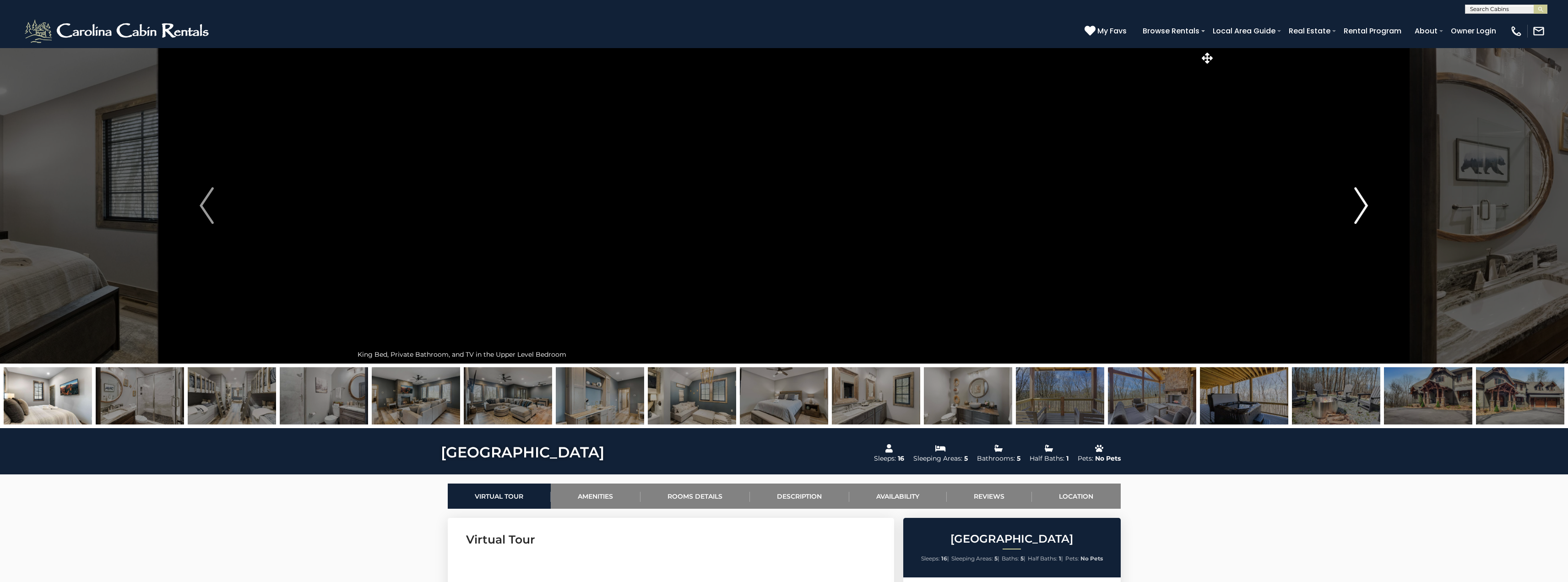
click at [1364, 208] on img "Next" at bounding box center [1361, 206] width 14 height 37
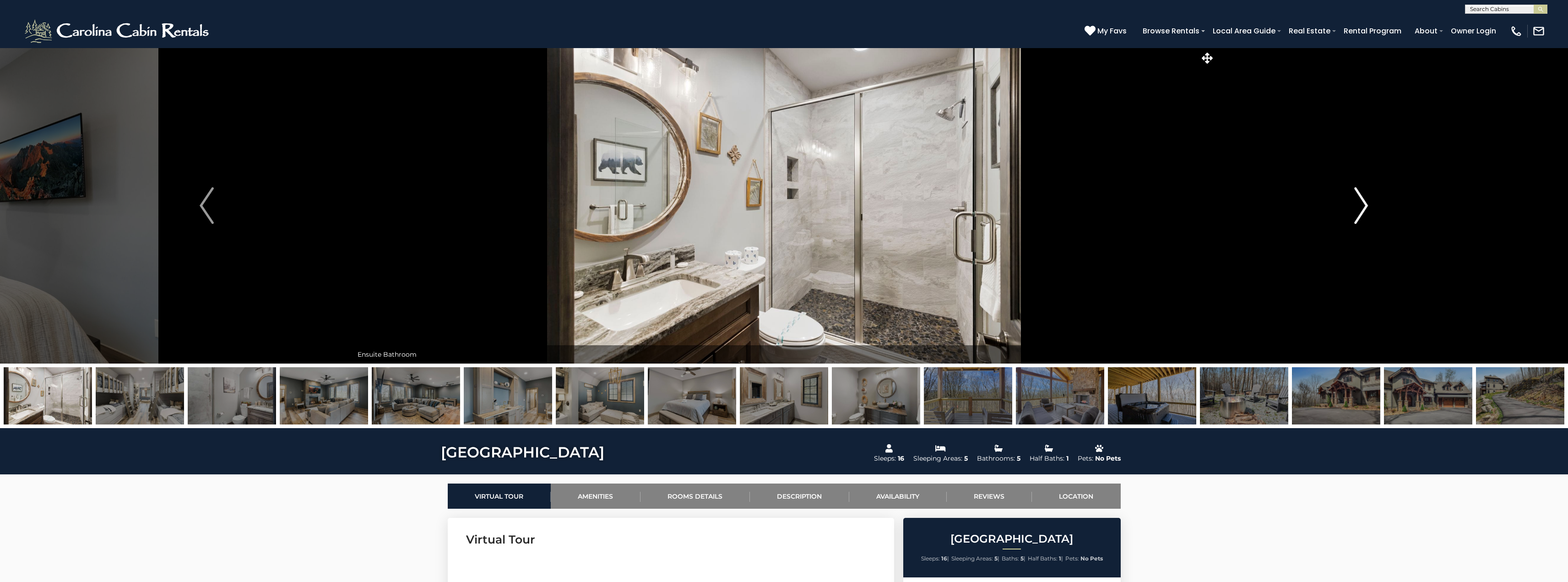
click at [1364, 208] on img "Next" at bounding box center [1361, 206] width 14 height 37
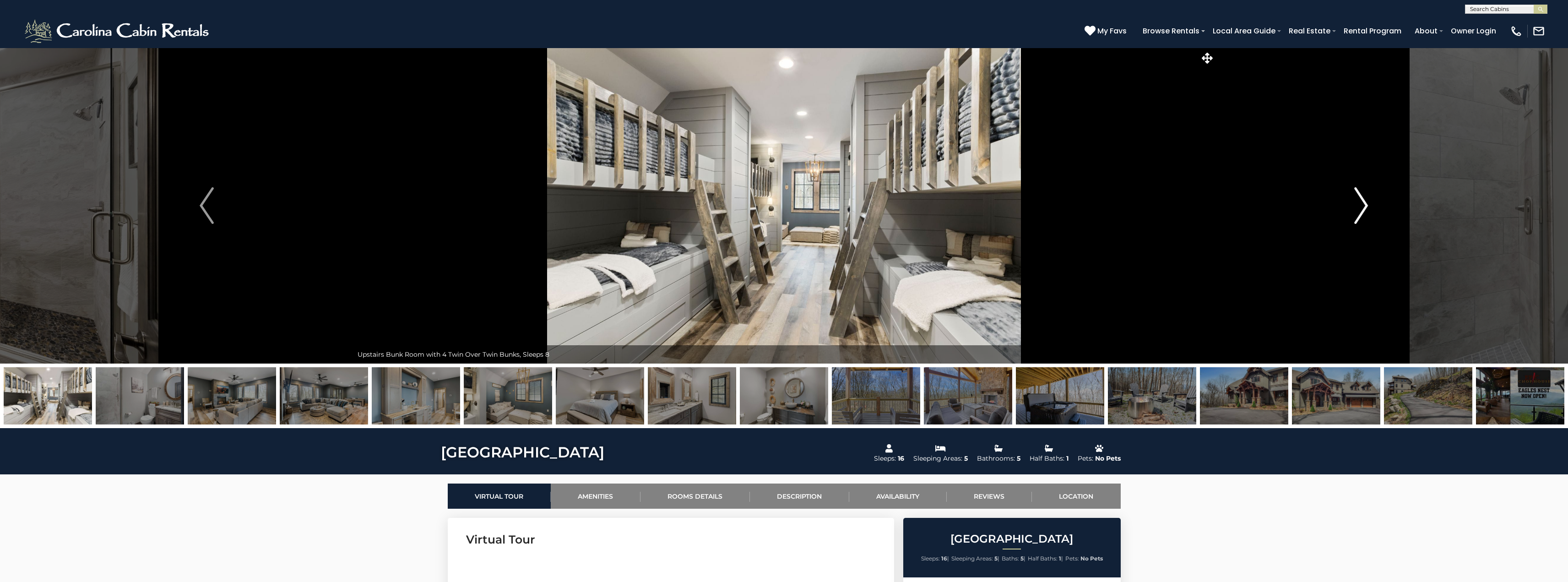
click at [1364, 208] on img "Next" at bounding box center [1361, 206] width 14 height 37
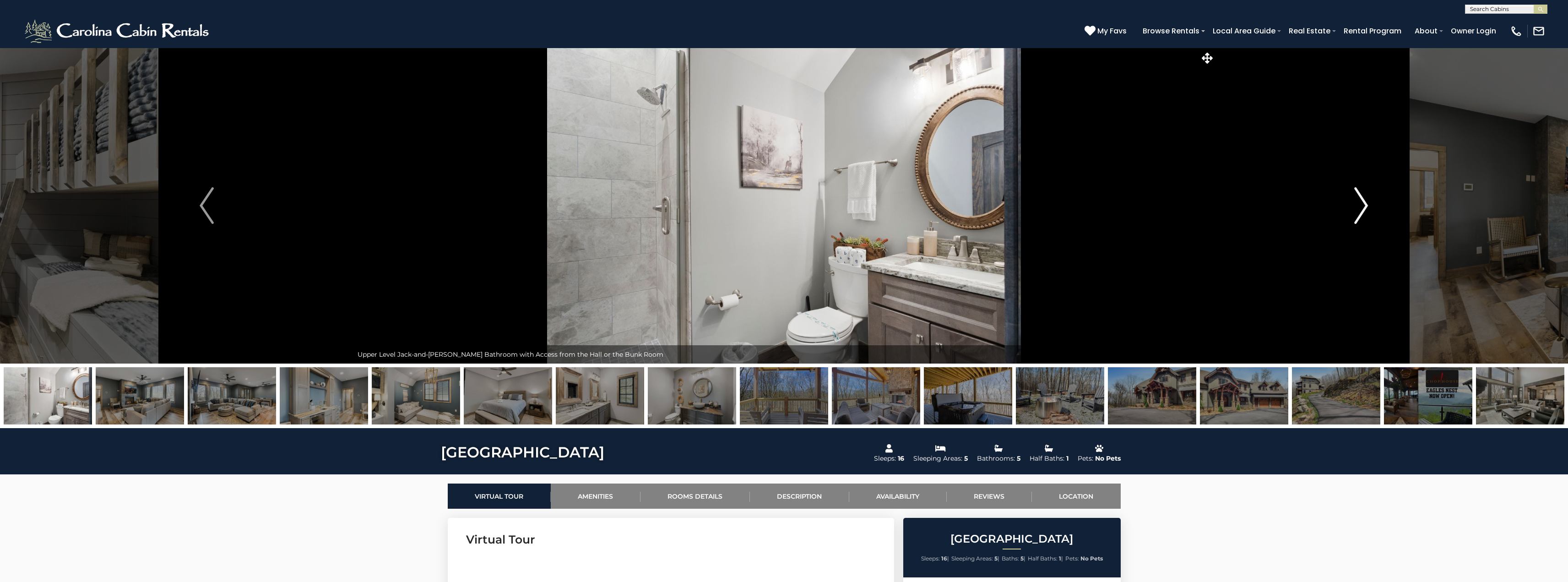
click at [1364, 208] on img "Next" at bounding box center [1361, 206] width 14 height 37
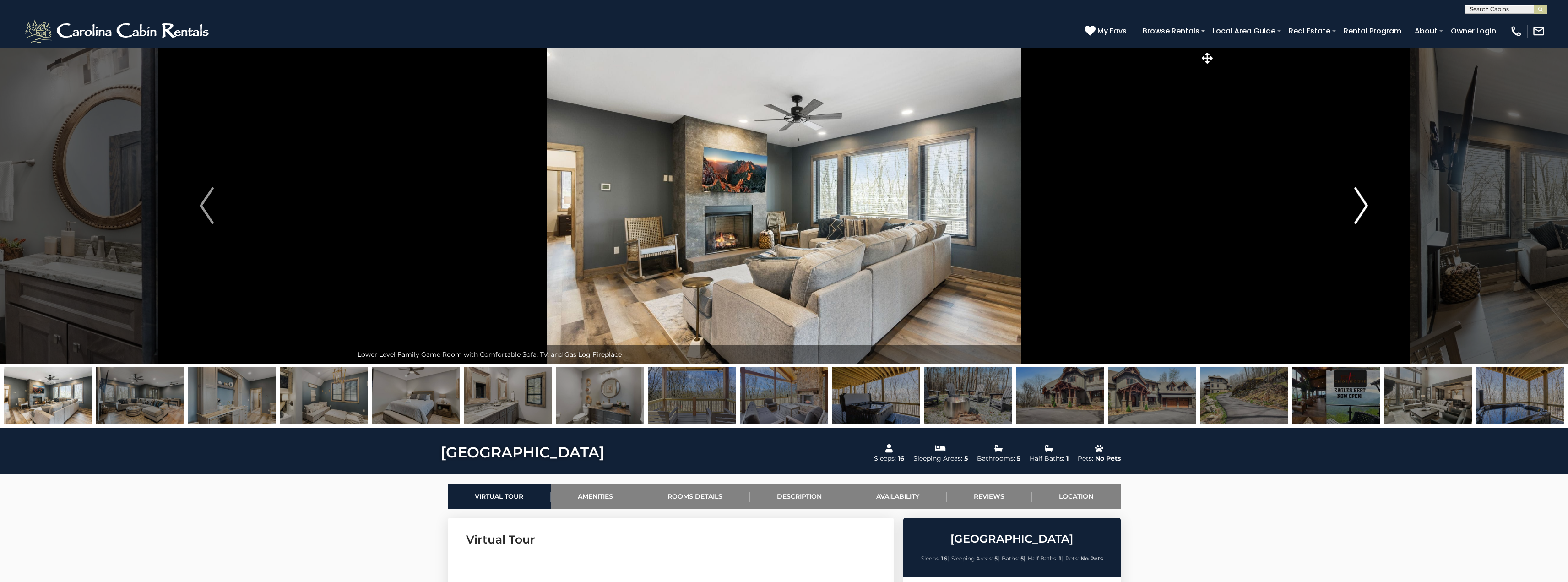
click at [1364, 208] on img "Next" at bounding box center [1361, 206] width 14 height 37
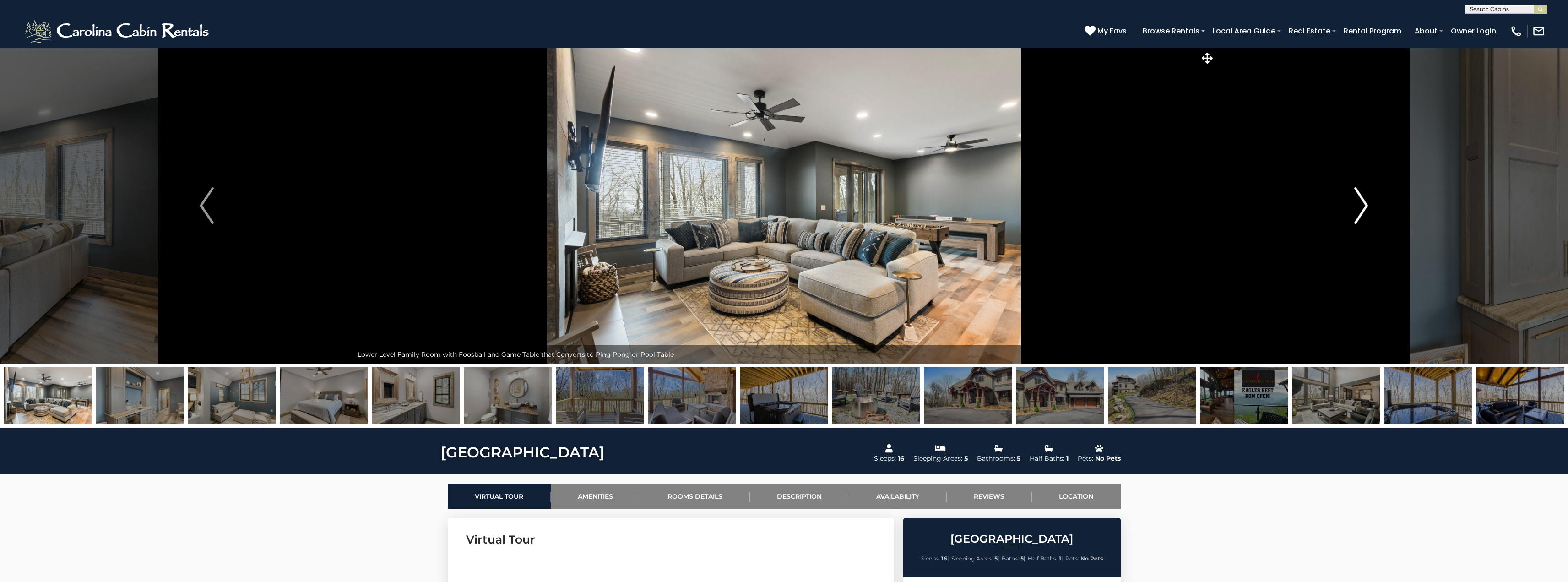
click at [1364, 208] on img "Next" at bounding box center [1361, 206] width 14 height 37
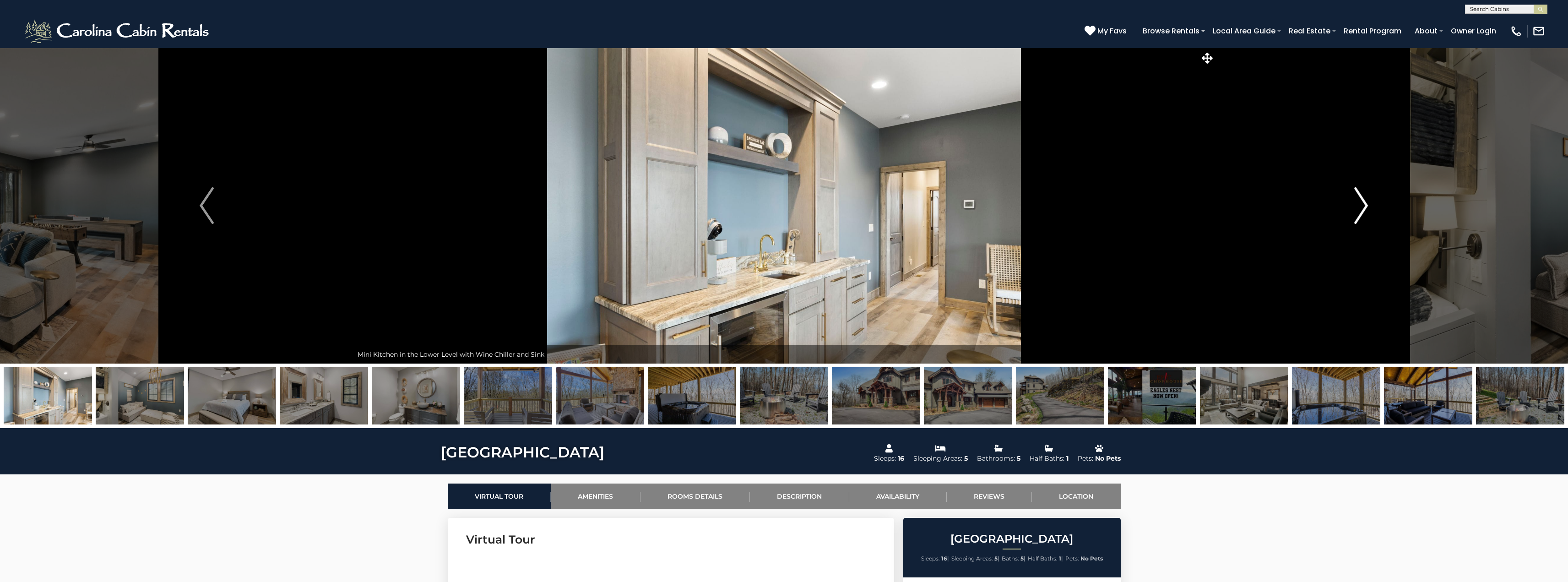
click at [1364, 208] on img "Next" at bounding box center [1361, 206] width 14 height 37
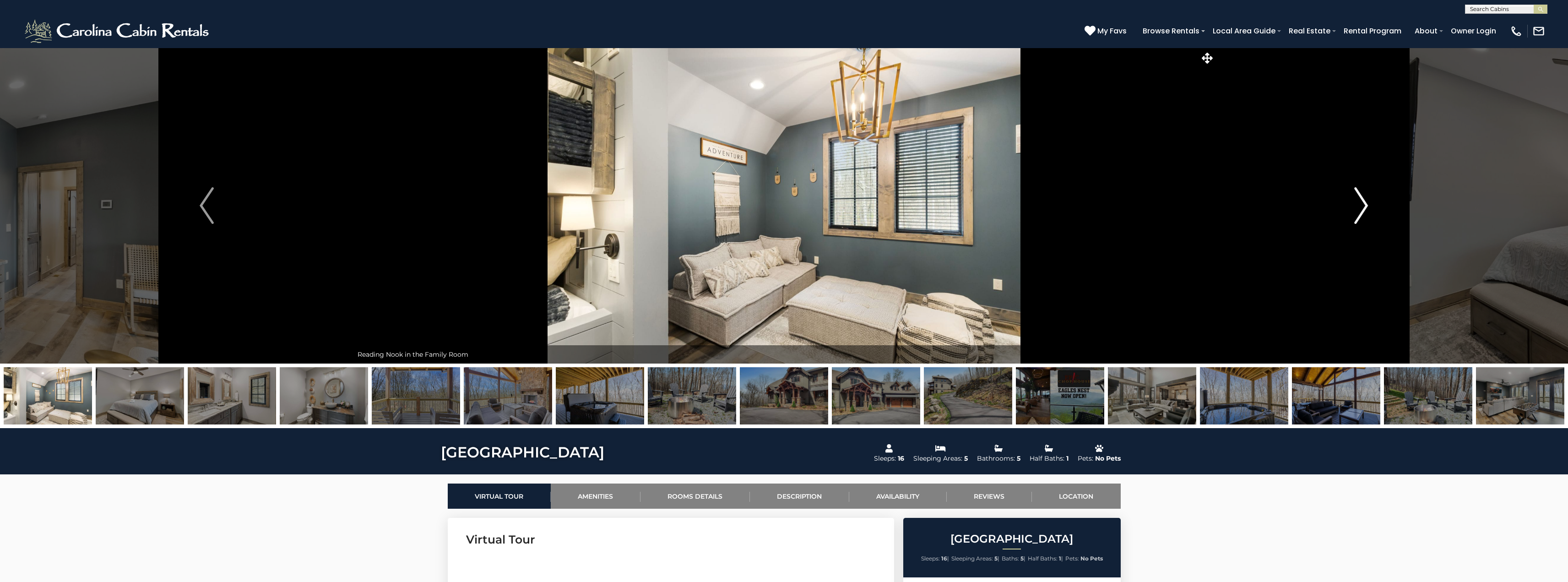
click at [1364, 208] on img "Next" at bounding box center [1361, 206] width 14 height 37
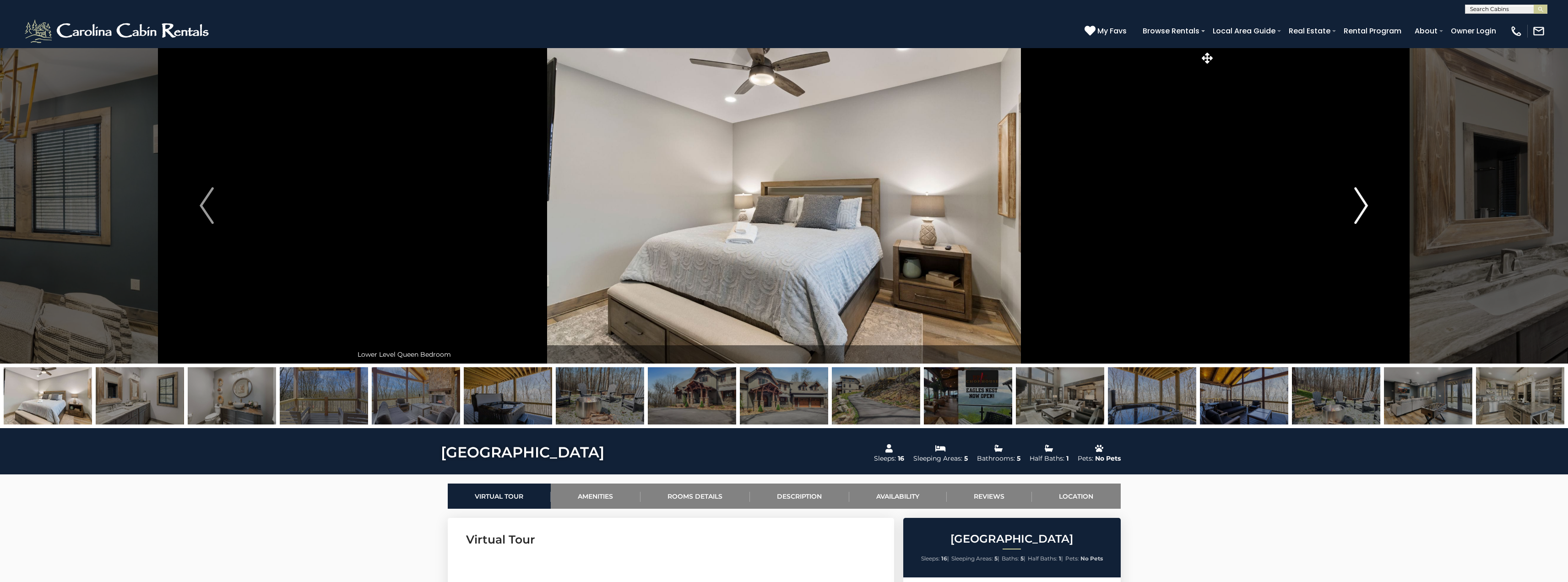
click at [1364, 208] on img "Next" at bounding box center [1361, 206] width 14 height 37
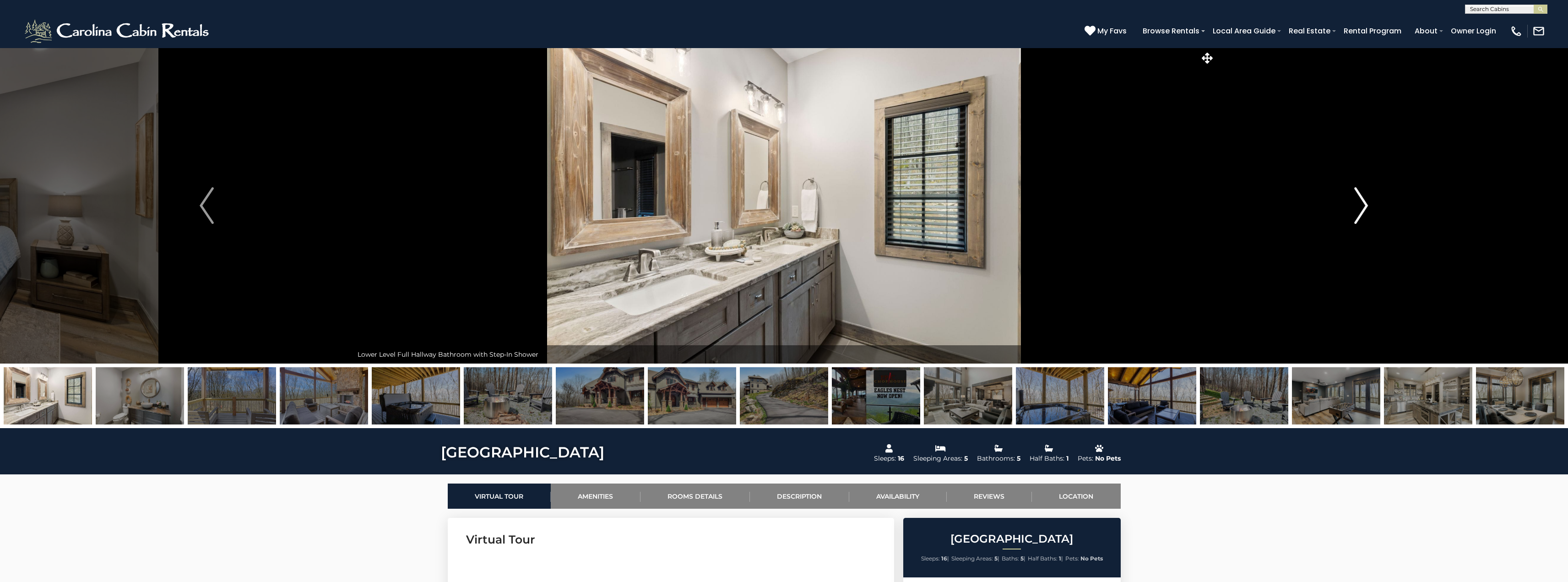
click at [1364, 208] on img "Next" at bounding box center [1361, 206] width 14 height 37
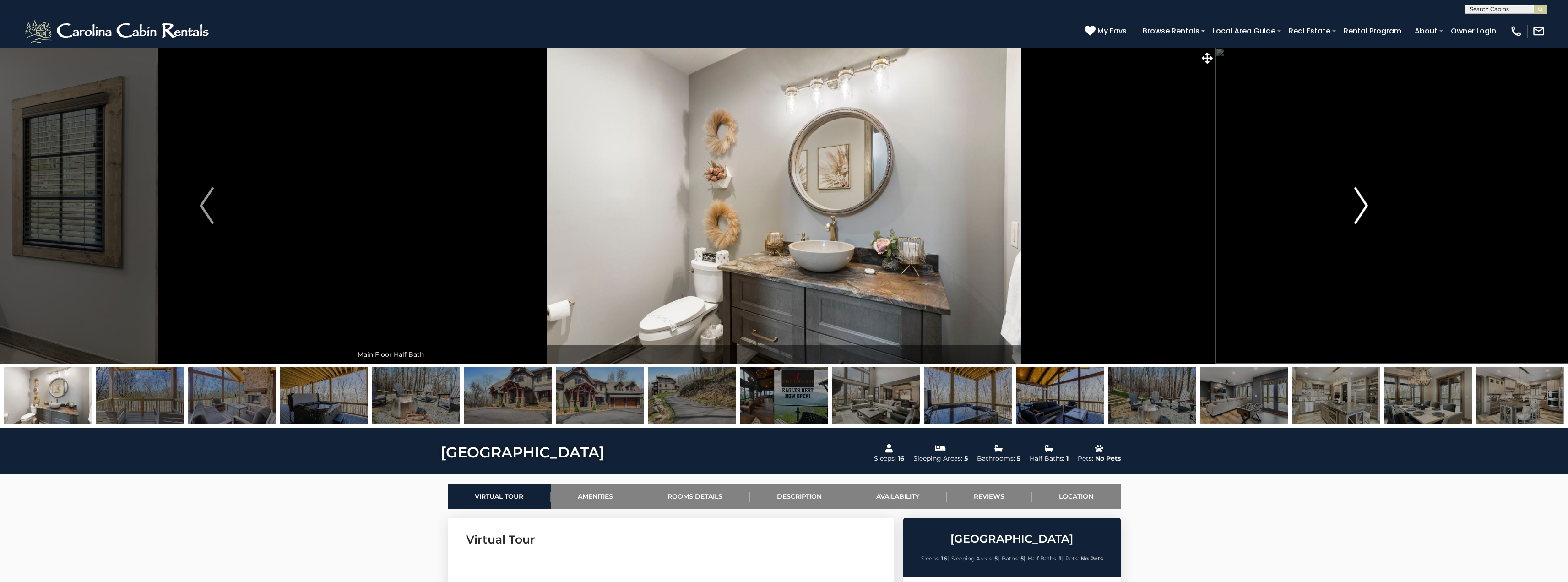
click at [1364, 208] on img "Next" at bounding box center [1361, 206] width 14 height 37
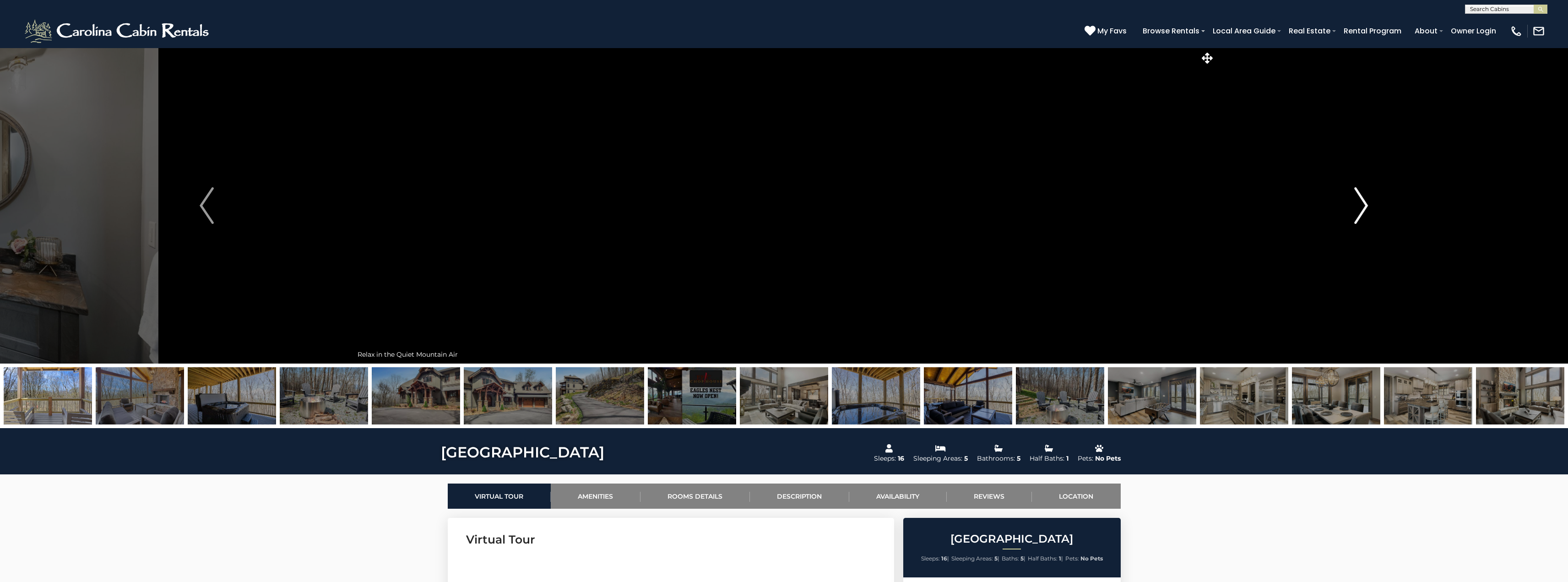
click at [1364, 208] on img "Next" at bounding box center [1361, 206] width 14 height 37
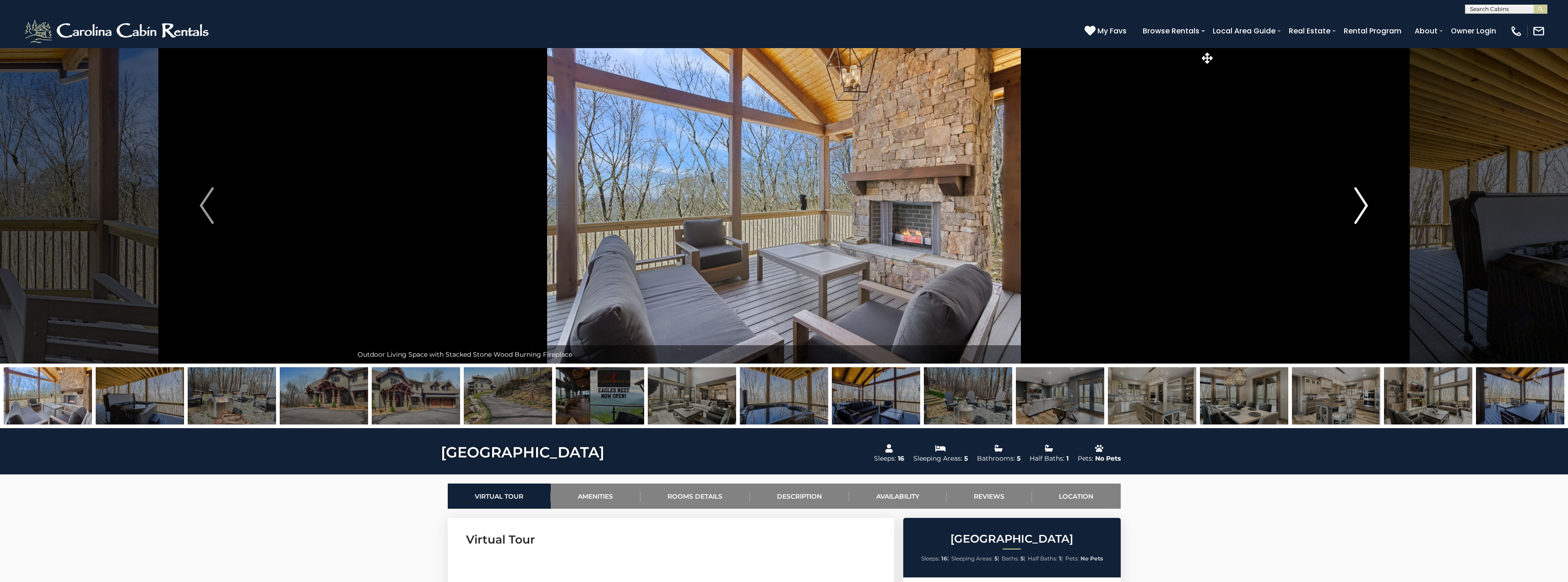
click at [1364, 208] on img "Next" at bounding box center [1361, 206] width 14 height 37
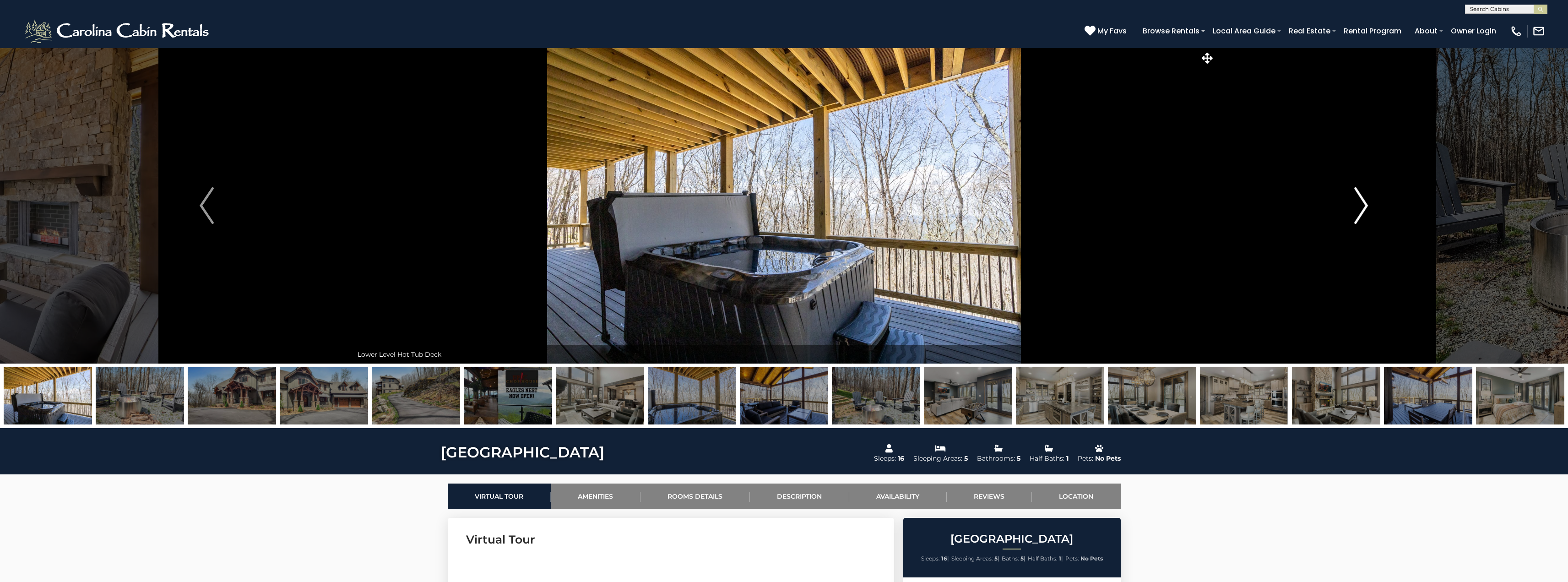
click at [1364, 208] on img "Next" at bounding box center [1361, 206] width 14 height 37
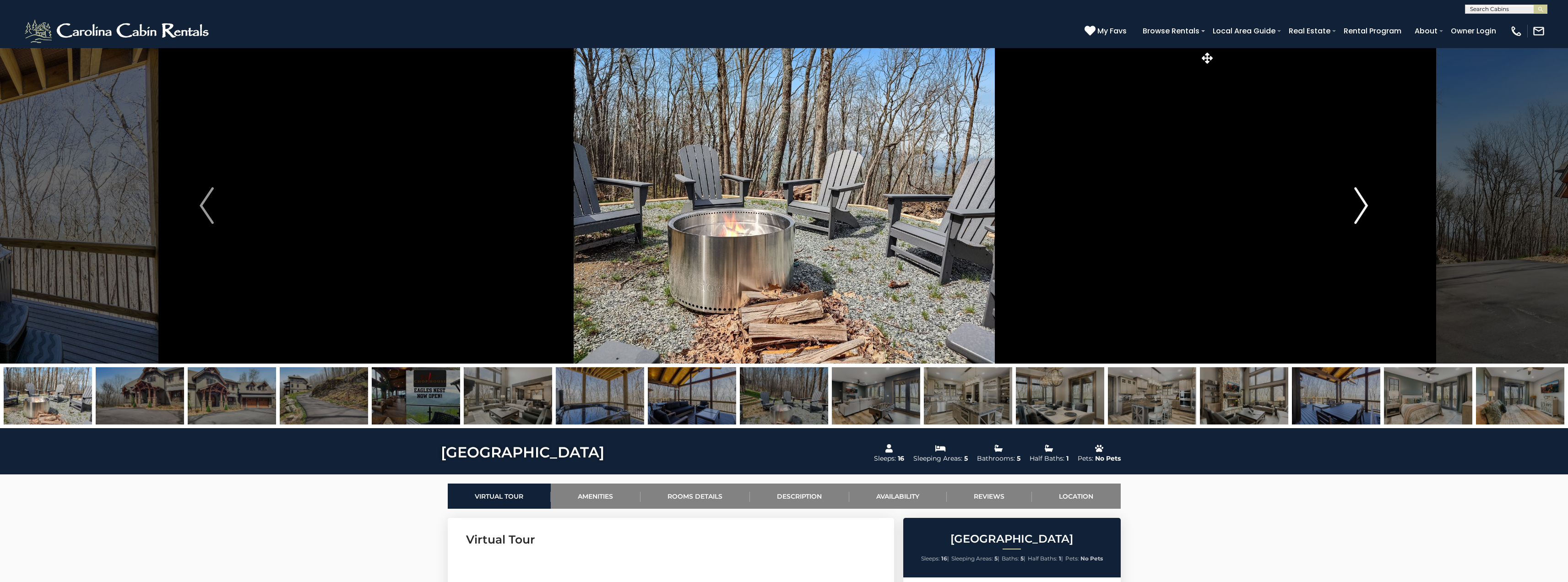
click at [1364, 208] on img "Next" at bounding box center [1361, 206] width 14 height 37
